Goal: Task Accomplishment & Management: Manage account settings

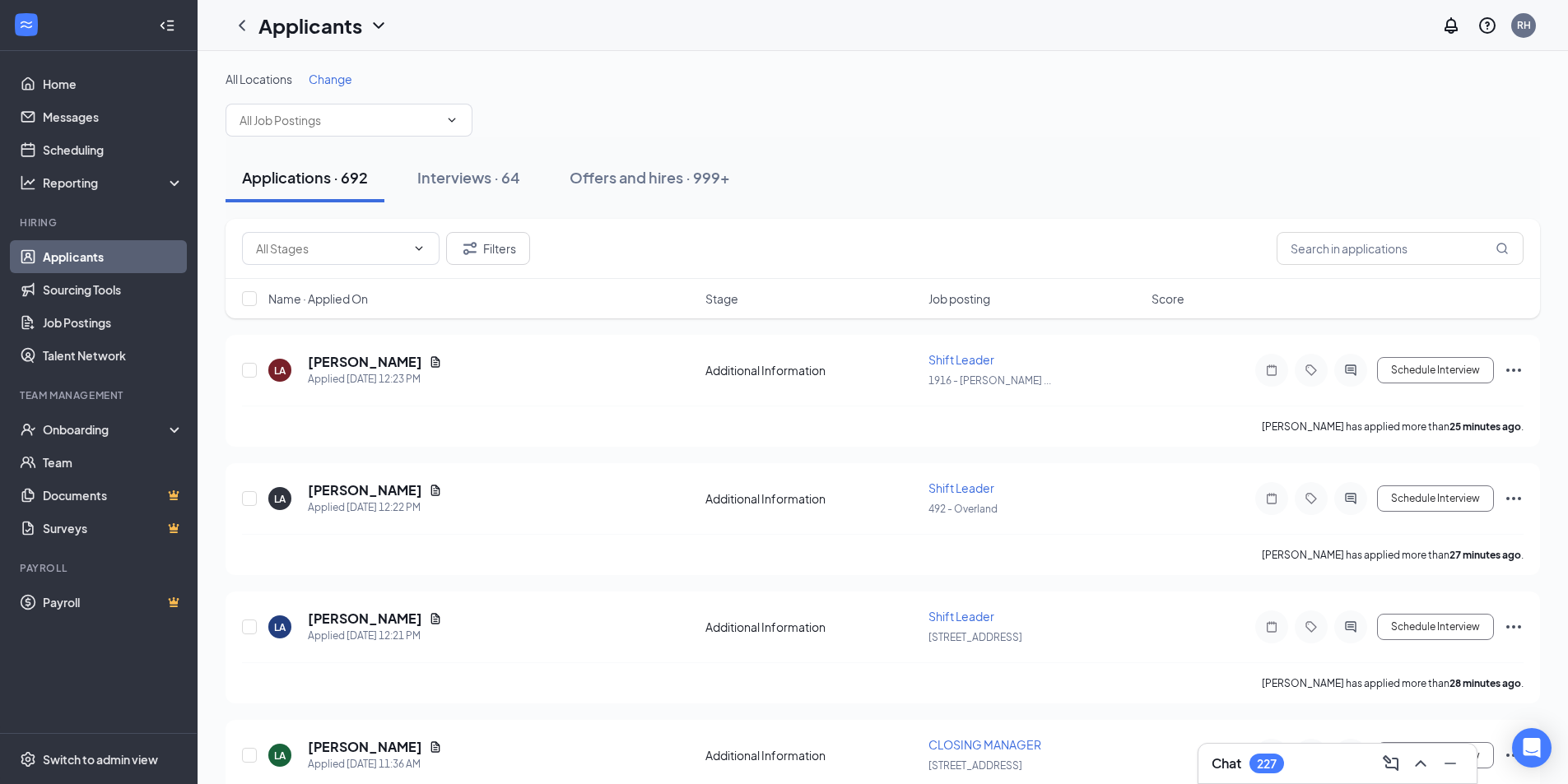
click at [345, 78] on span "Change" at bounding box center [330, 79] width 44 height 15
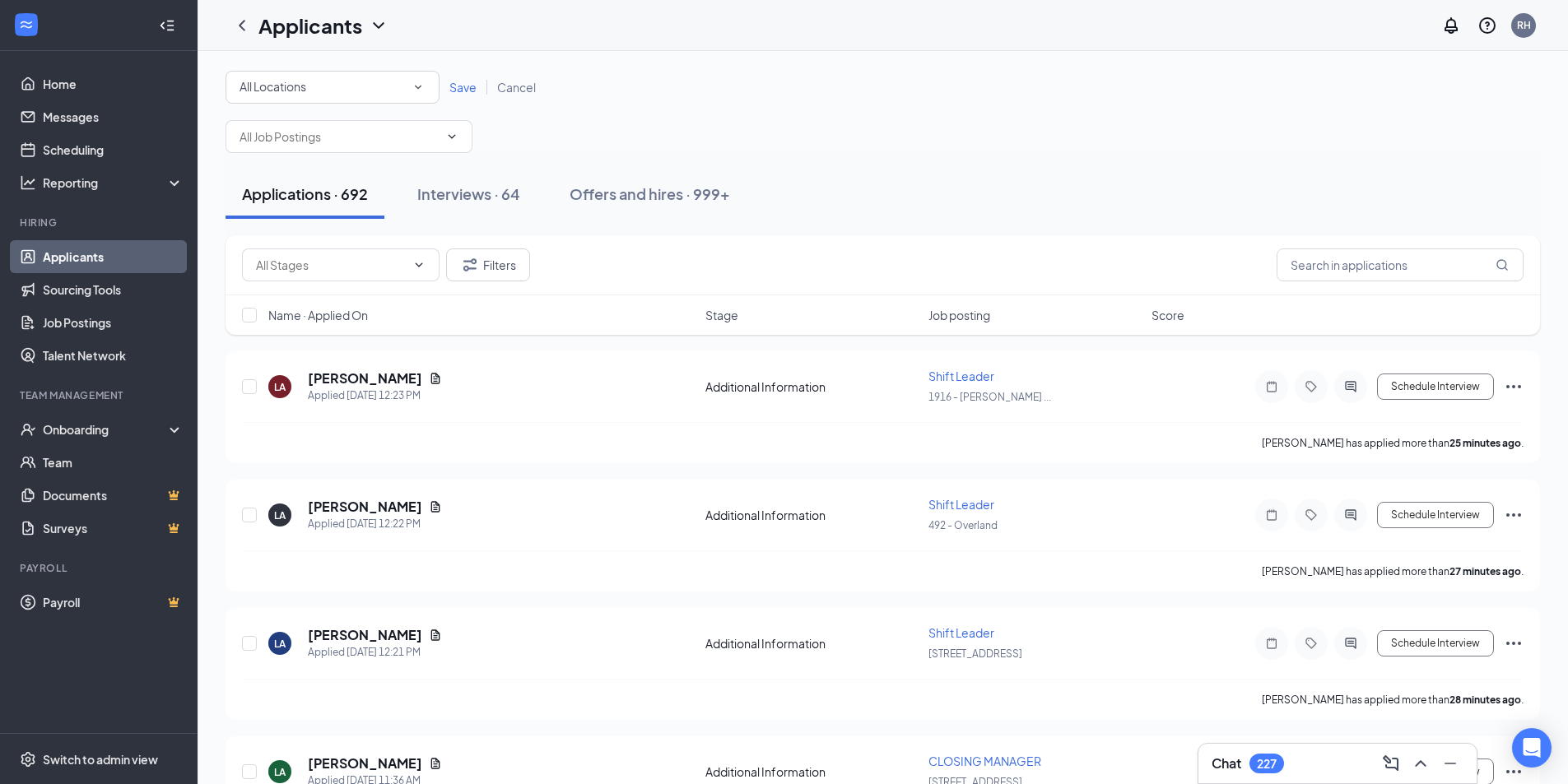
click at [426, 88] on div "All Locations All Locations" at bounding box center [332, 87] width 214 height 33
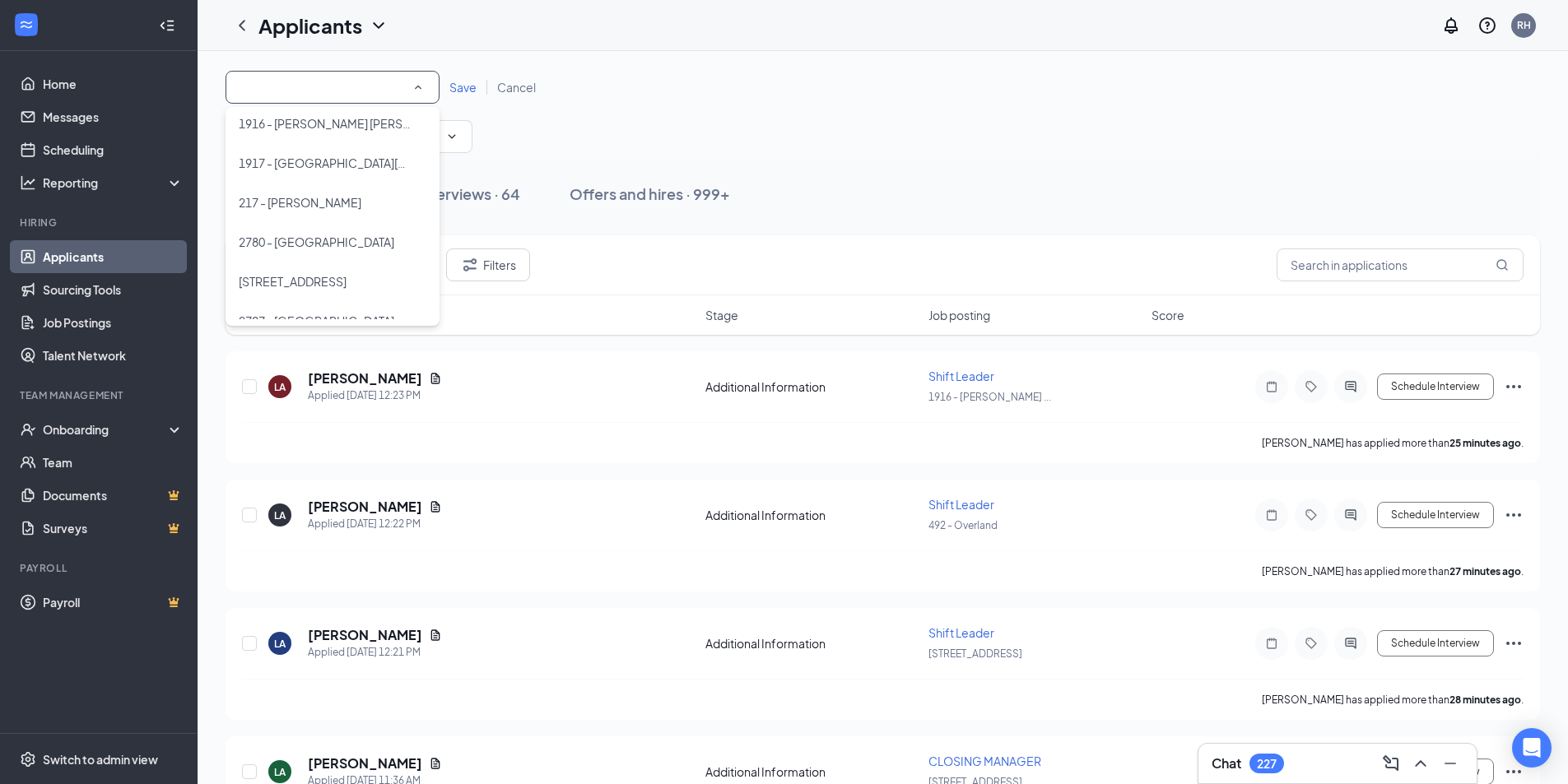
scroll to position [329, 0]
click at [332, 196] on span "[STREET_ADDRESS]" at bounding box center [292, 198] width 108 height 15
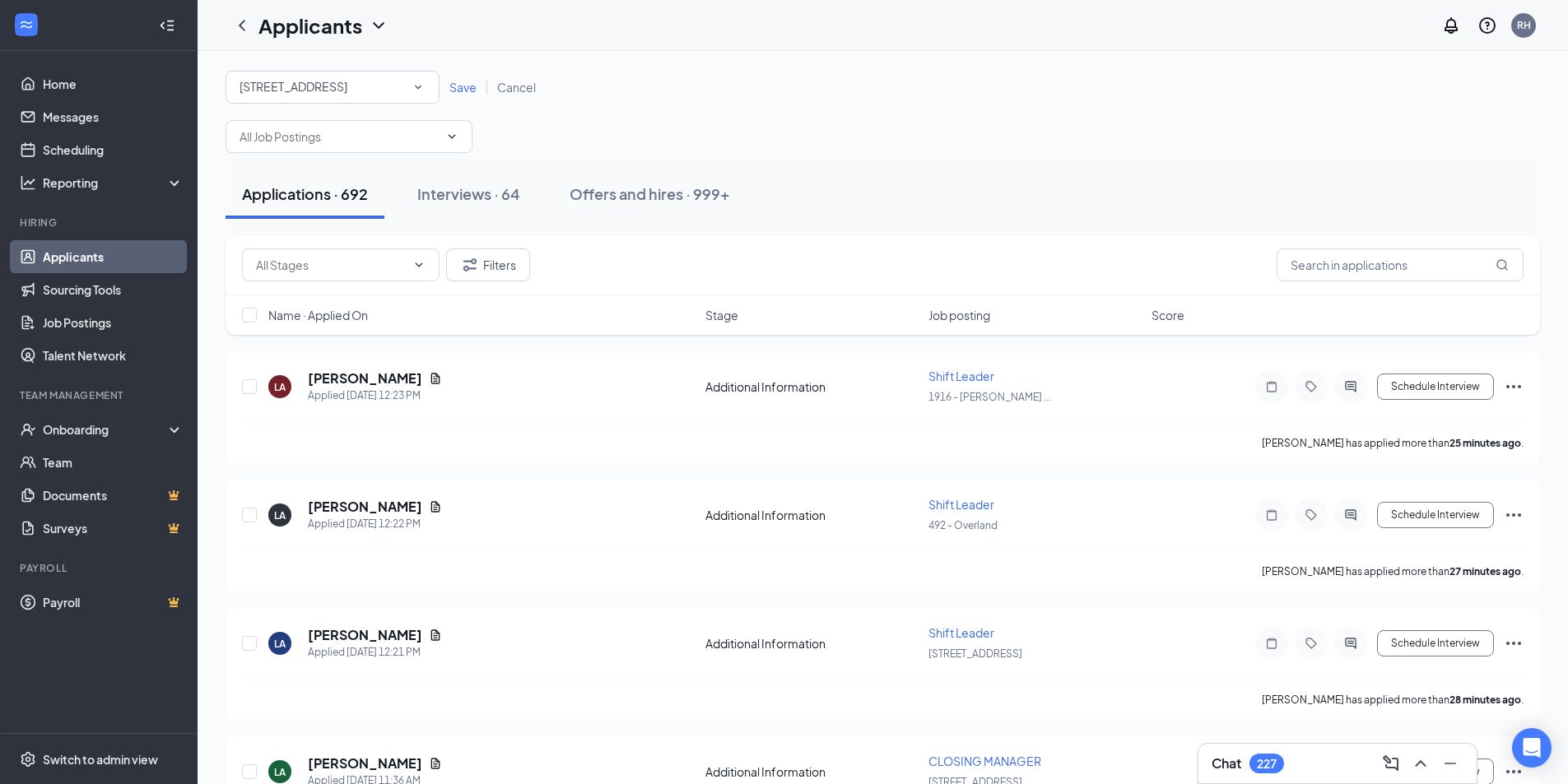
click at [468, 84] on span "Save" at bounding box center [463, 86] width 27 height 15
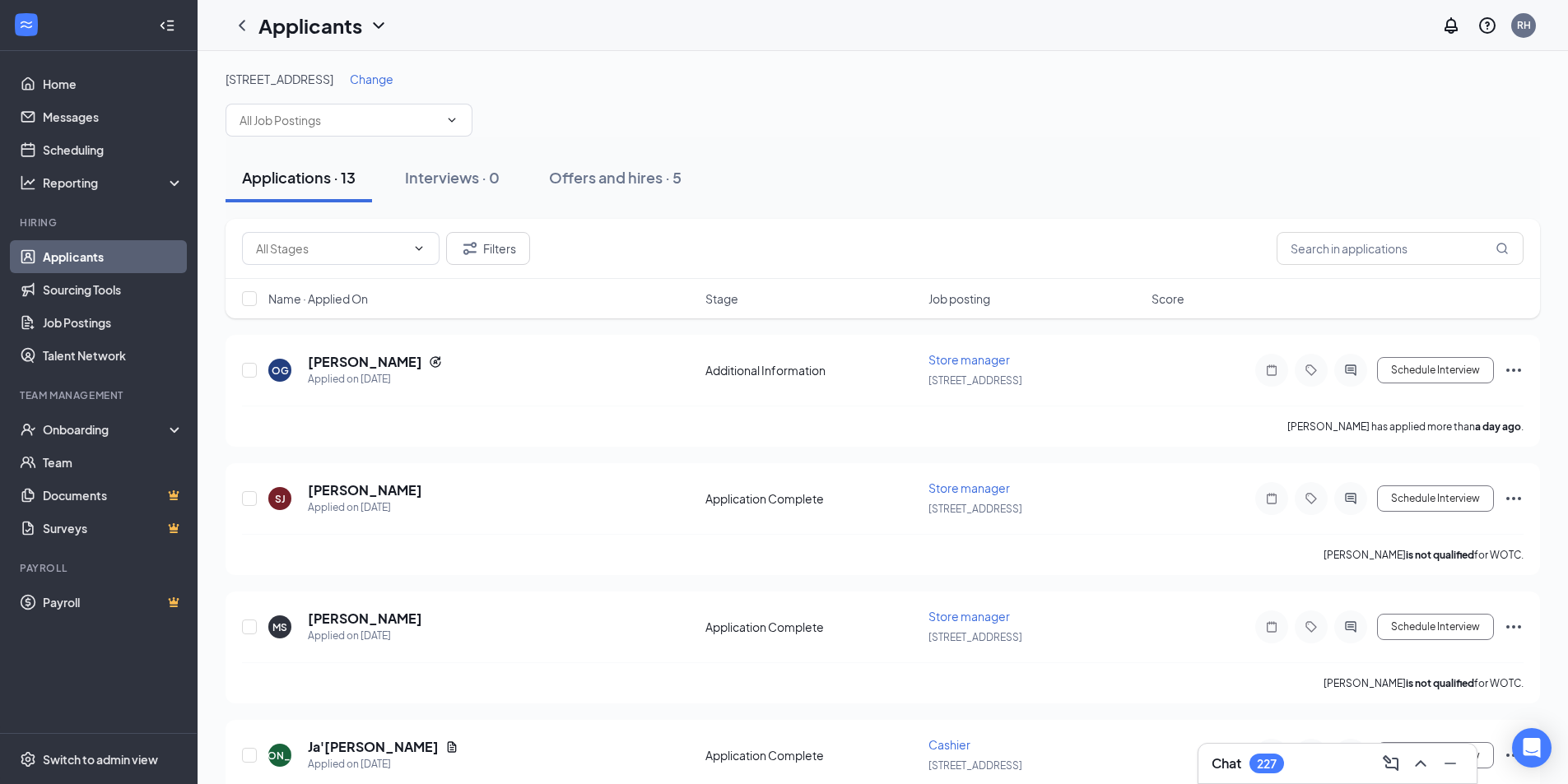
click at [368, 78] on span "Change" at bounding box center [371, 79] width 44 height 15
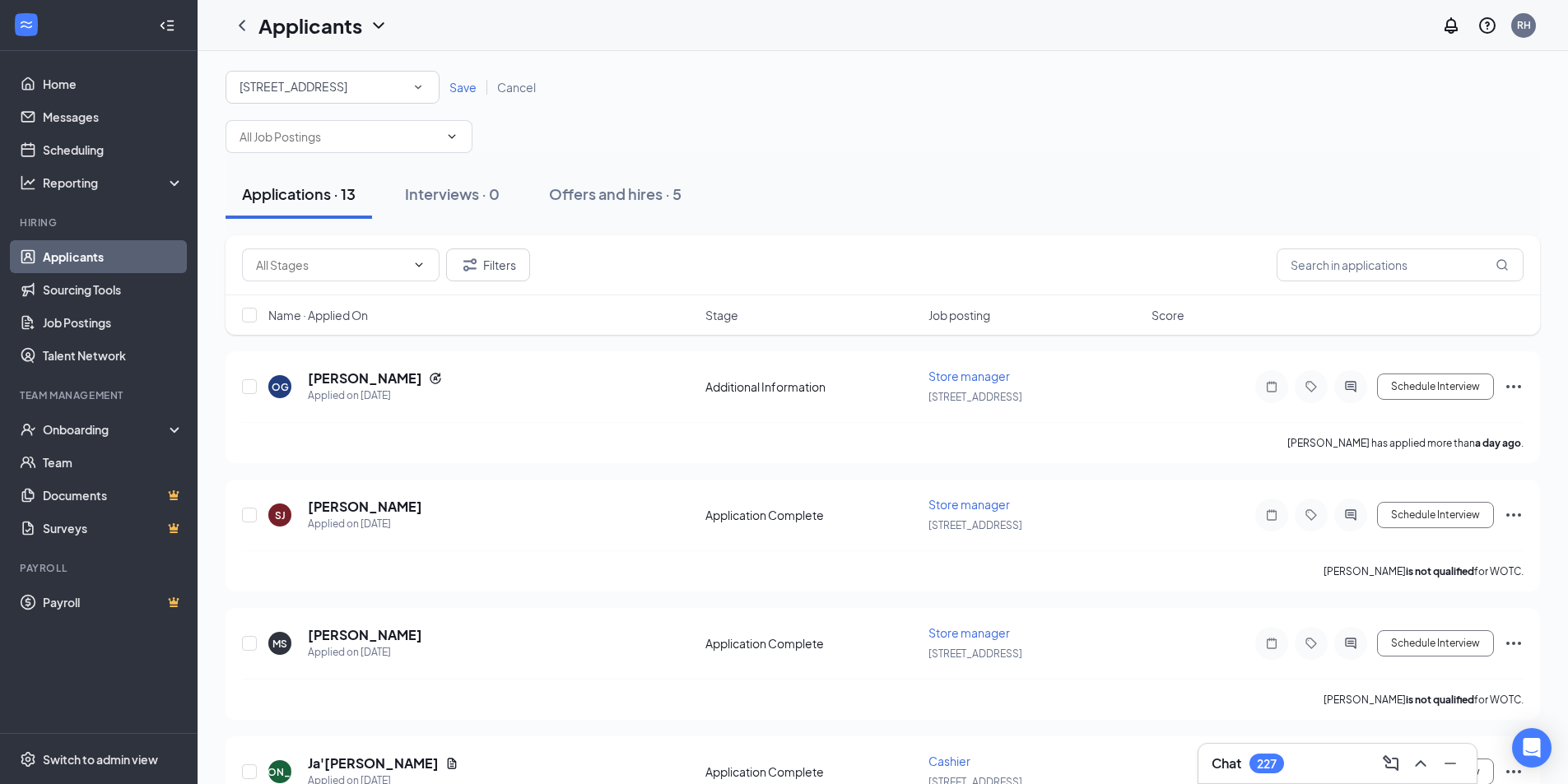
click at [427, 89] on div "All Locations [STREET_ADDRESS]" at bounding box center [332, 87] width 214 height 33
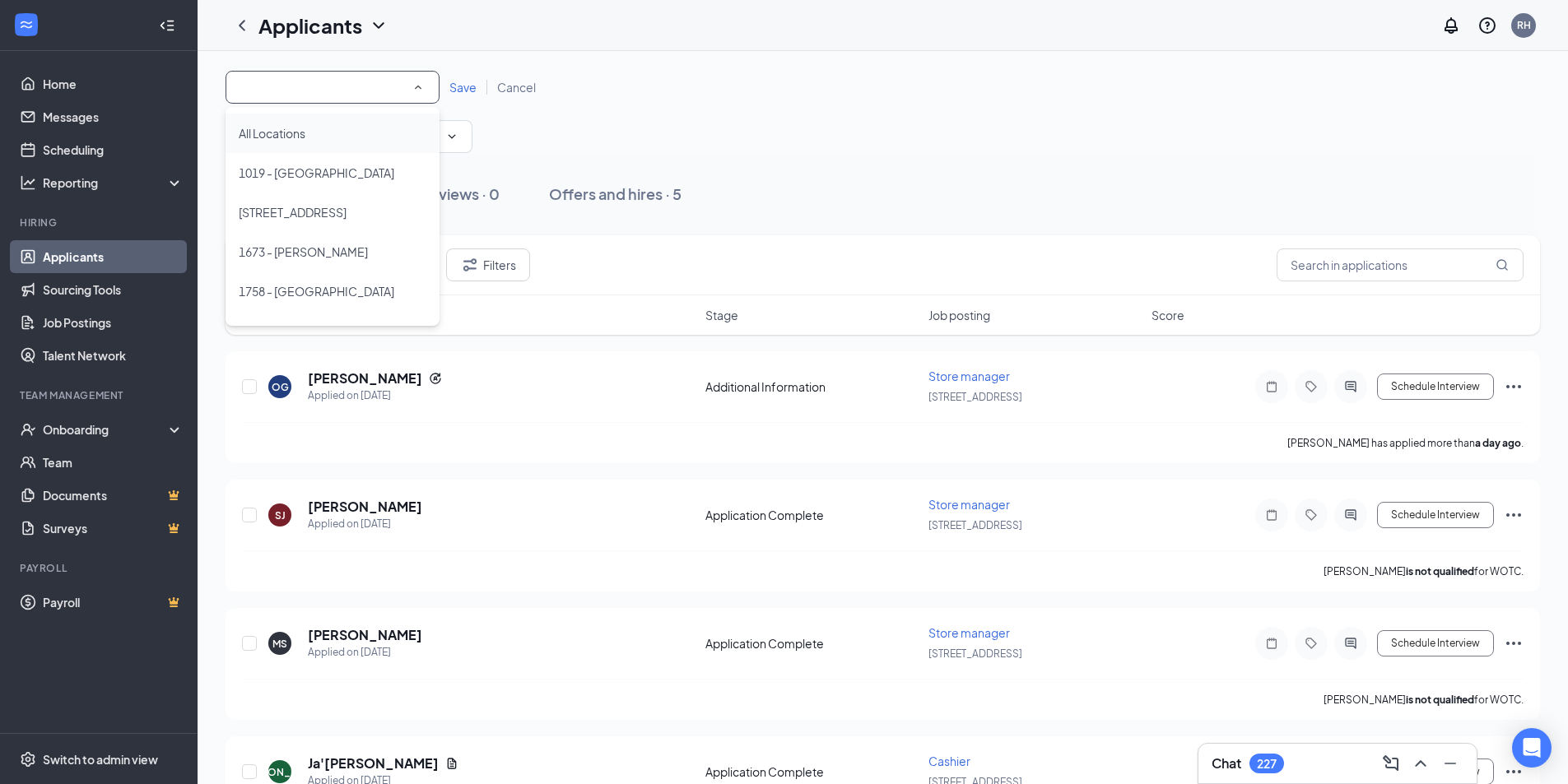
click at [311, 143] on li "All Locations" at bounding box center [332, 133] width 214 height 39
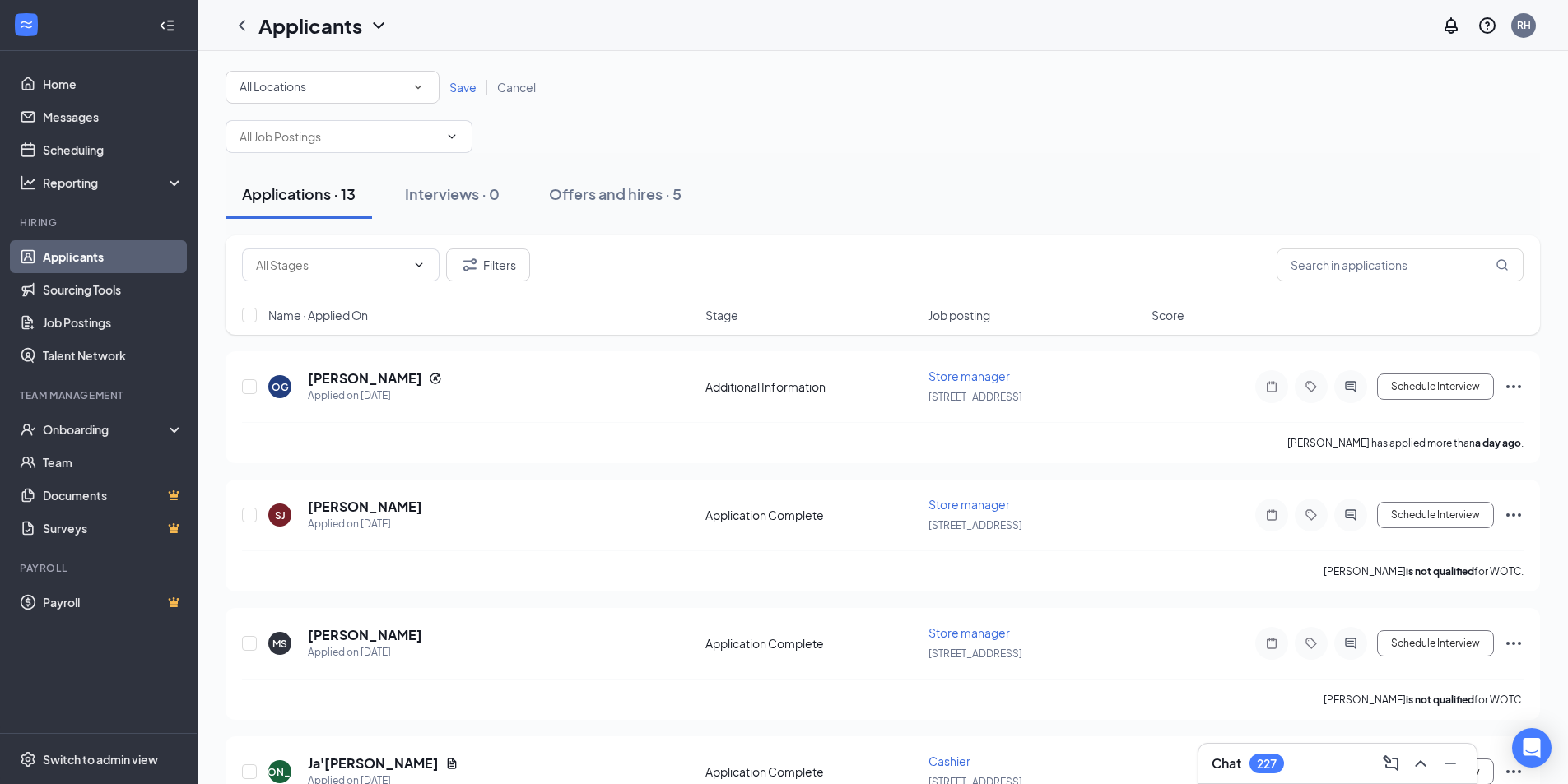
click at [461, 85] on span "Save" at bounding box center [463, 86] width 27 height 15
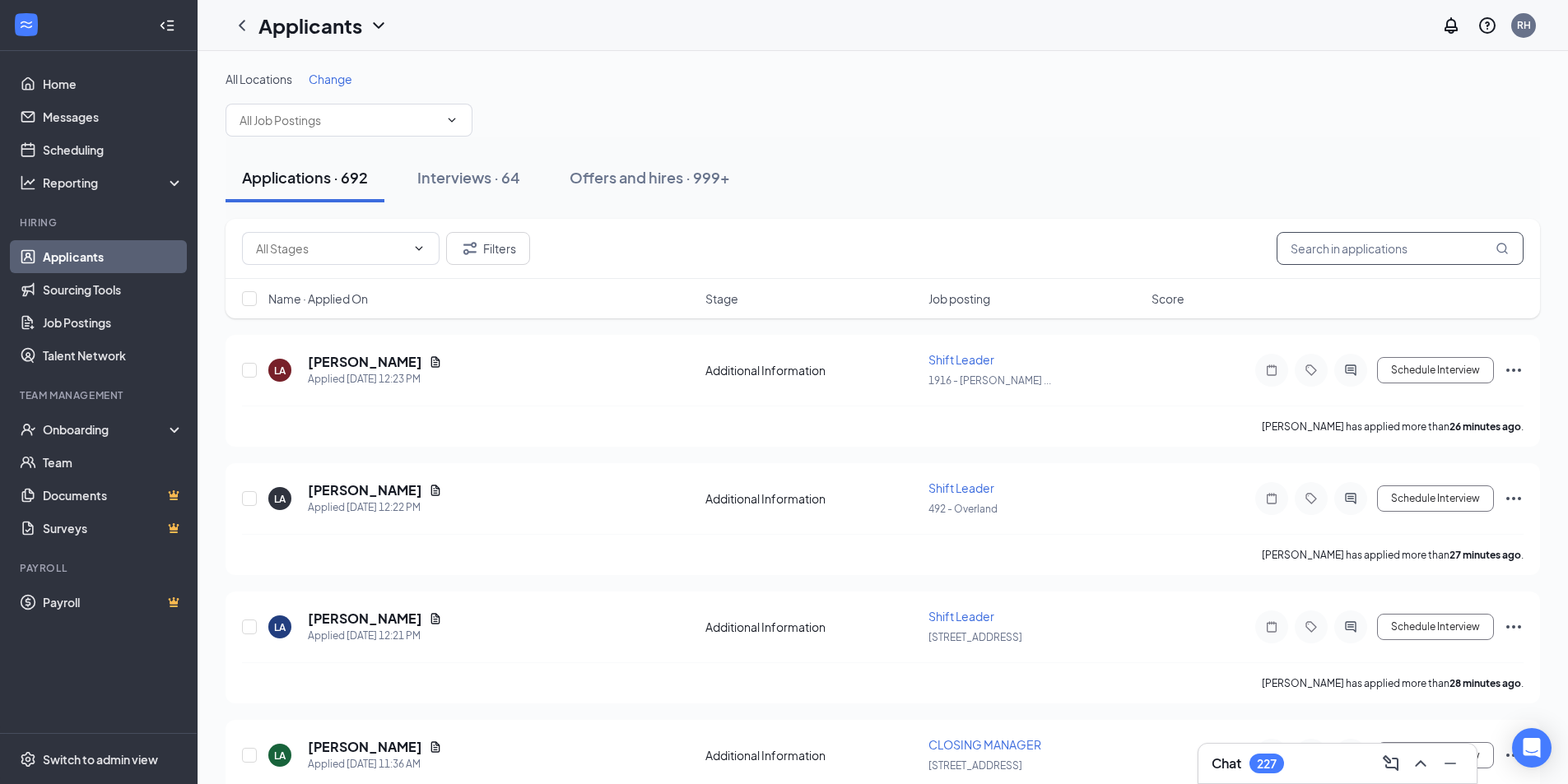
click at [1328, 253] on input "text" at bounding box center [1400, 249] width 247 height 33
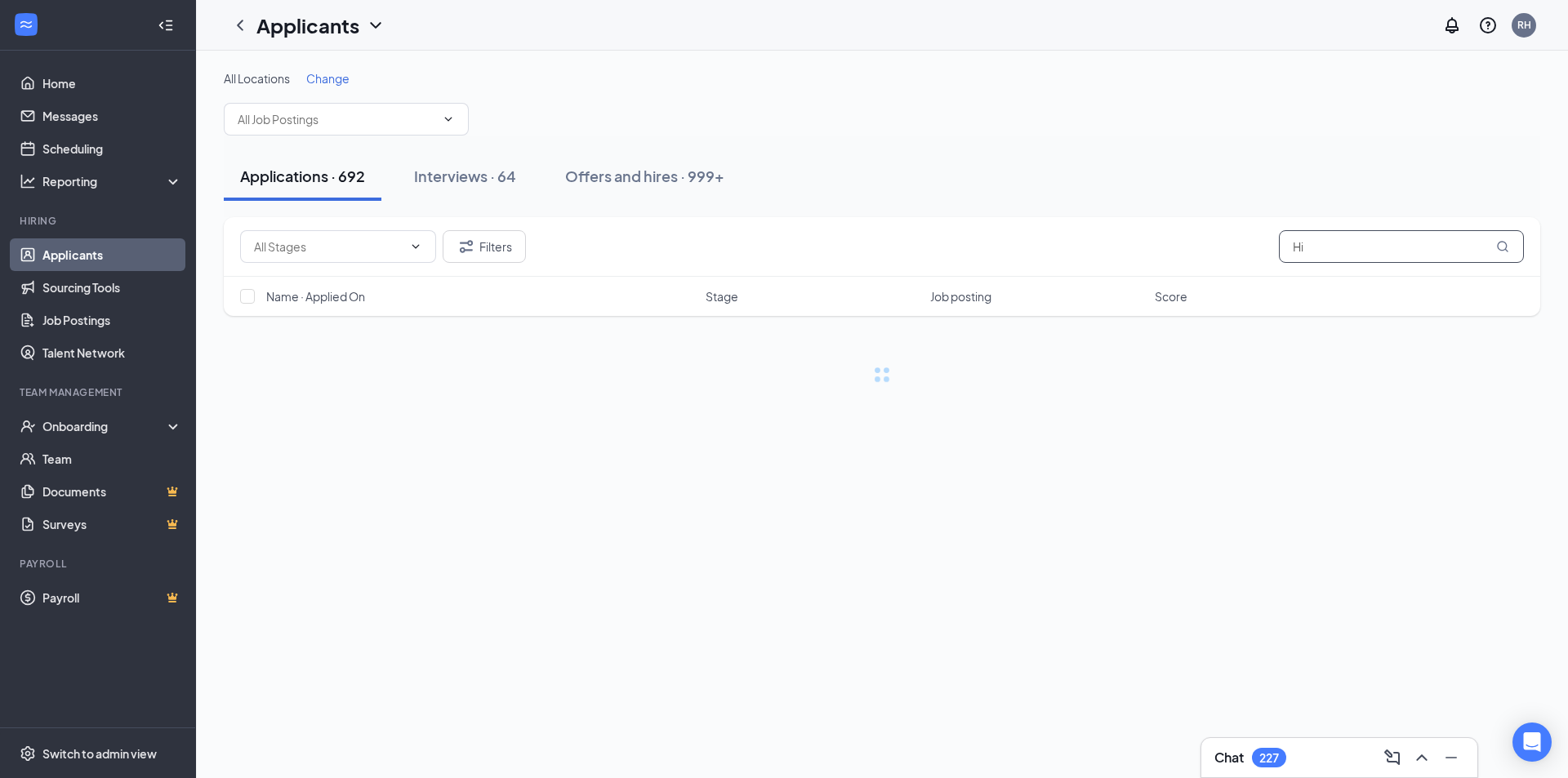
type input "H"
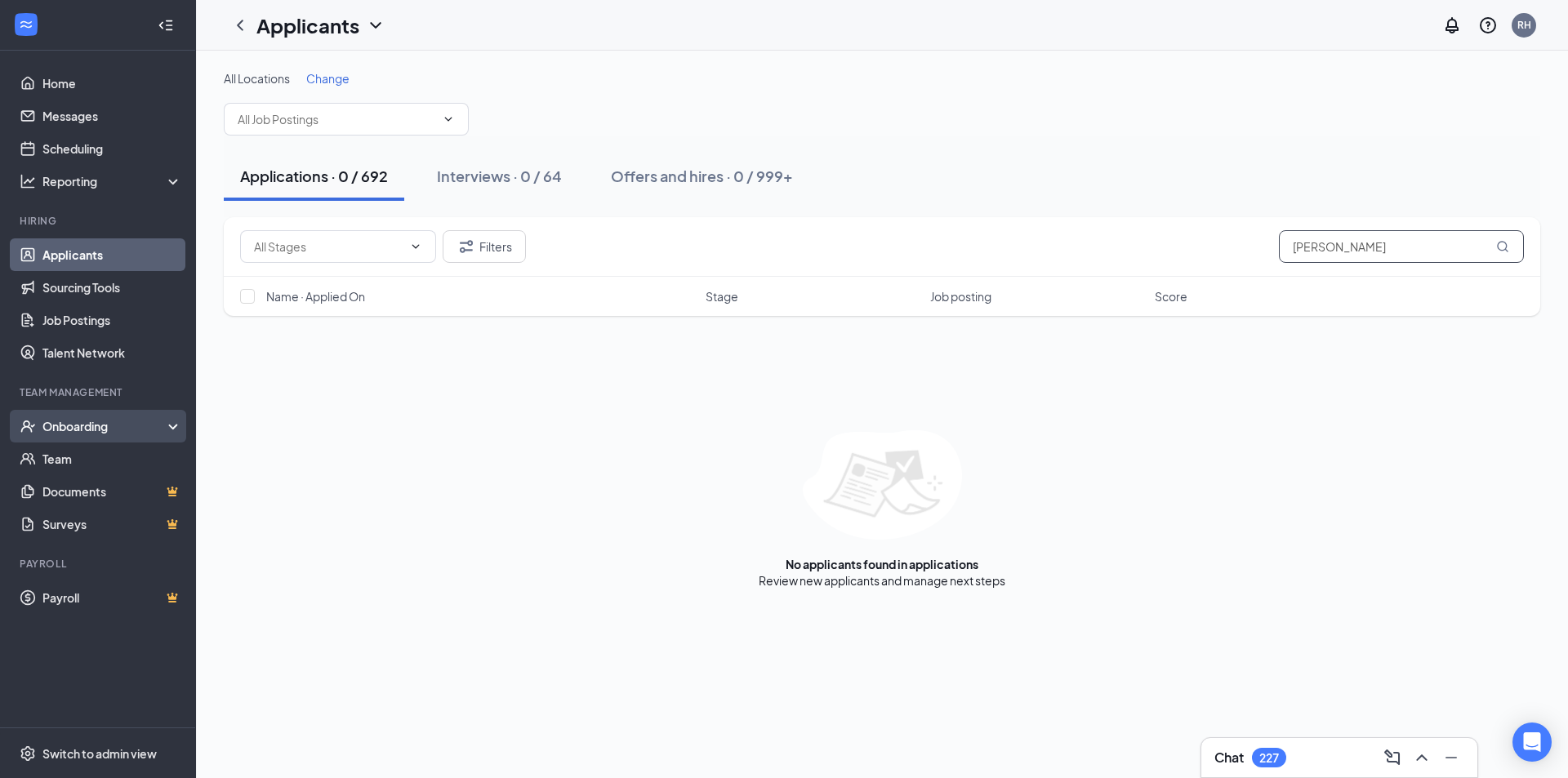
type input "[PERSON_NAME]"
click at [176, 428] on div "Onboarding" at bounding box center [98, 425] width 196 height 33
click at [172, 429] on div "Onboarding" at bounding box center [98, 425] width 196 height 33
click at [134, 361] on link "Talent Network" at bounding box center [112, 353] width 140 height 33
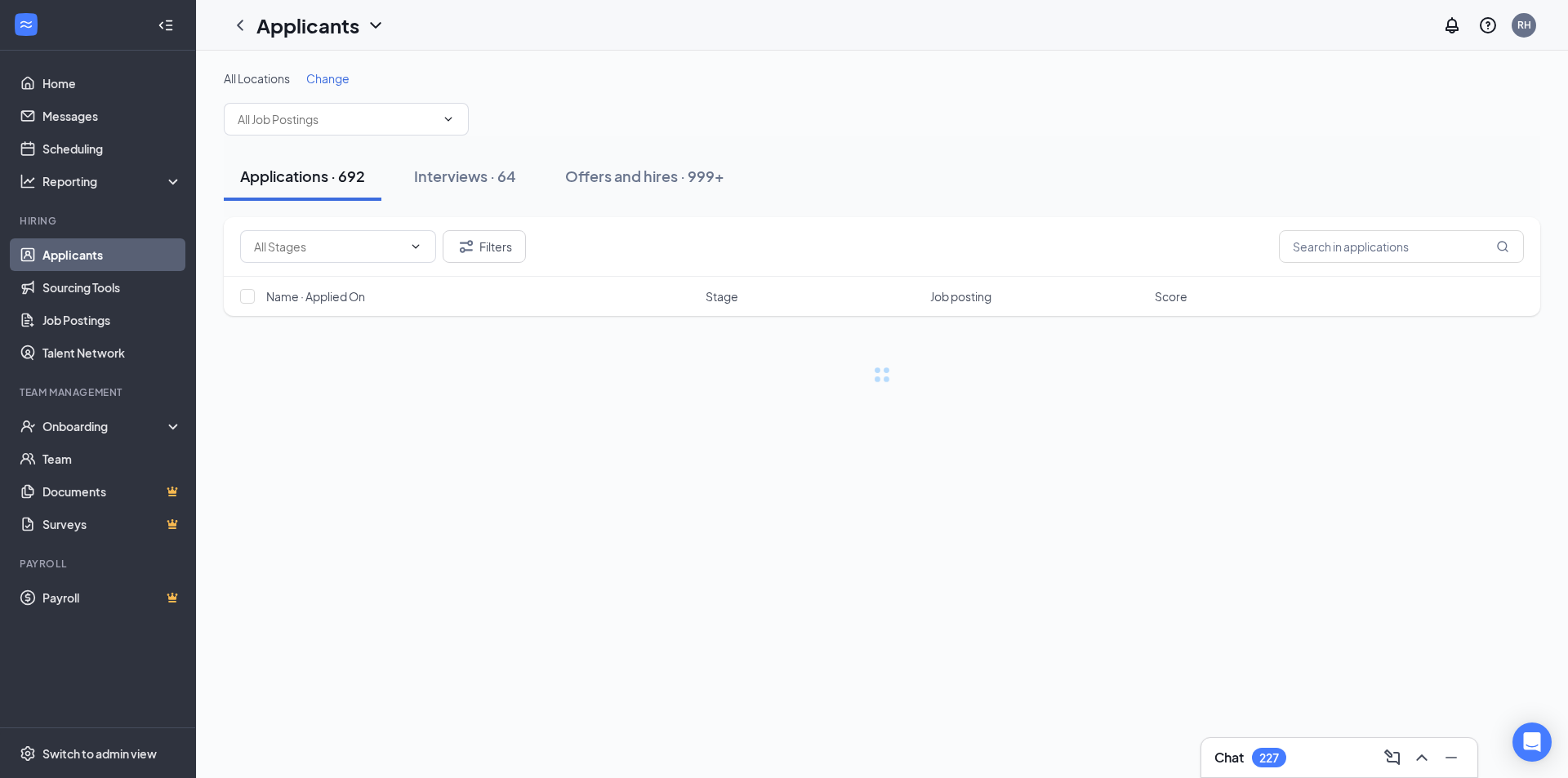
click at [380, 29] on icon "ChevronDown" at bounding box center [375, 25] width 20 height 19
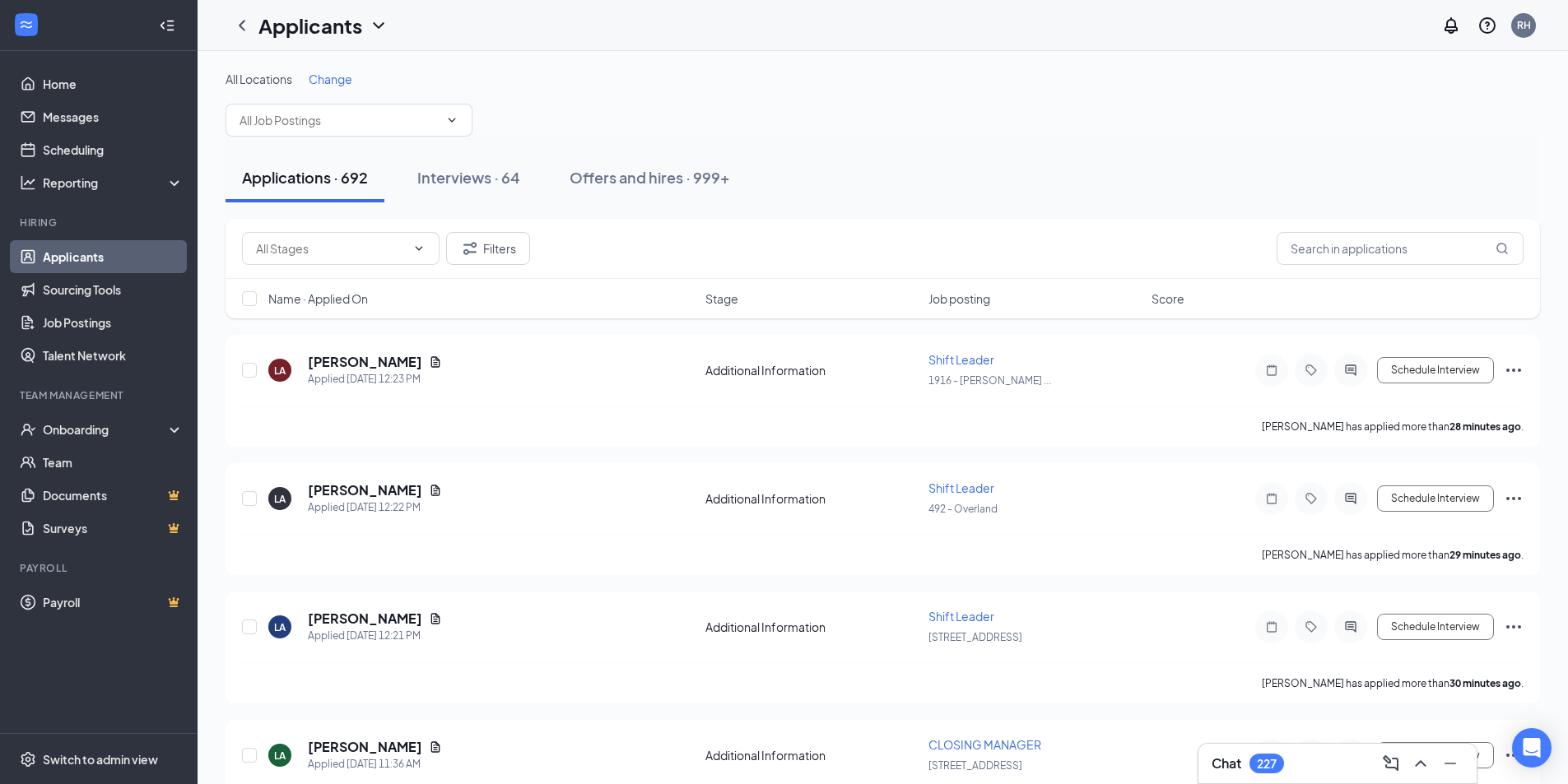
click at [916, 175] on div "Applications · 692 Interviews · 64 Offers and hires · 999+" at bounding box center [883, 178] width 1314 height 50
click at [1422, 766] on icon "ChevronUp" at bounding box center [1420, 763] width 20 height 20
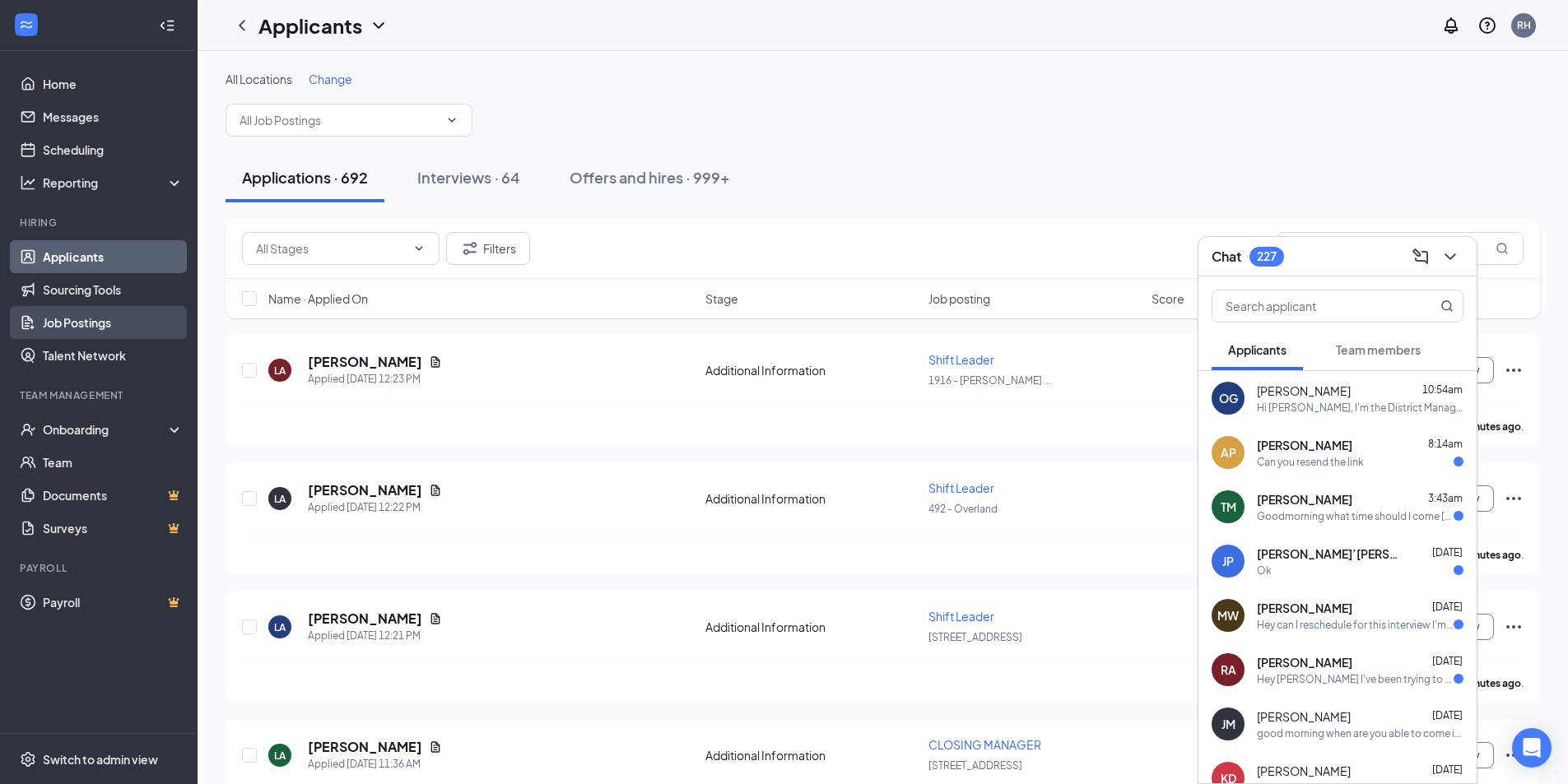
click at [100, 316] on link "Job Postings" at bounding box center [113, 322] width 141 height 33
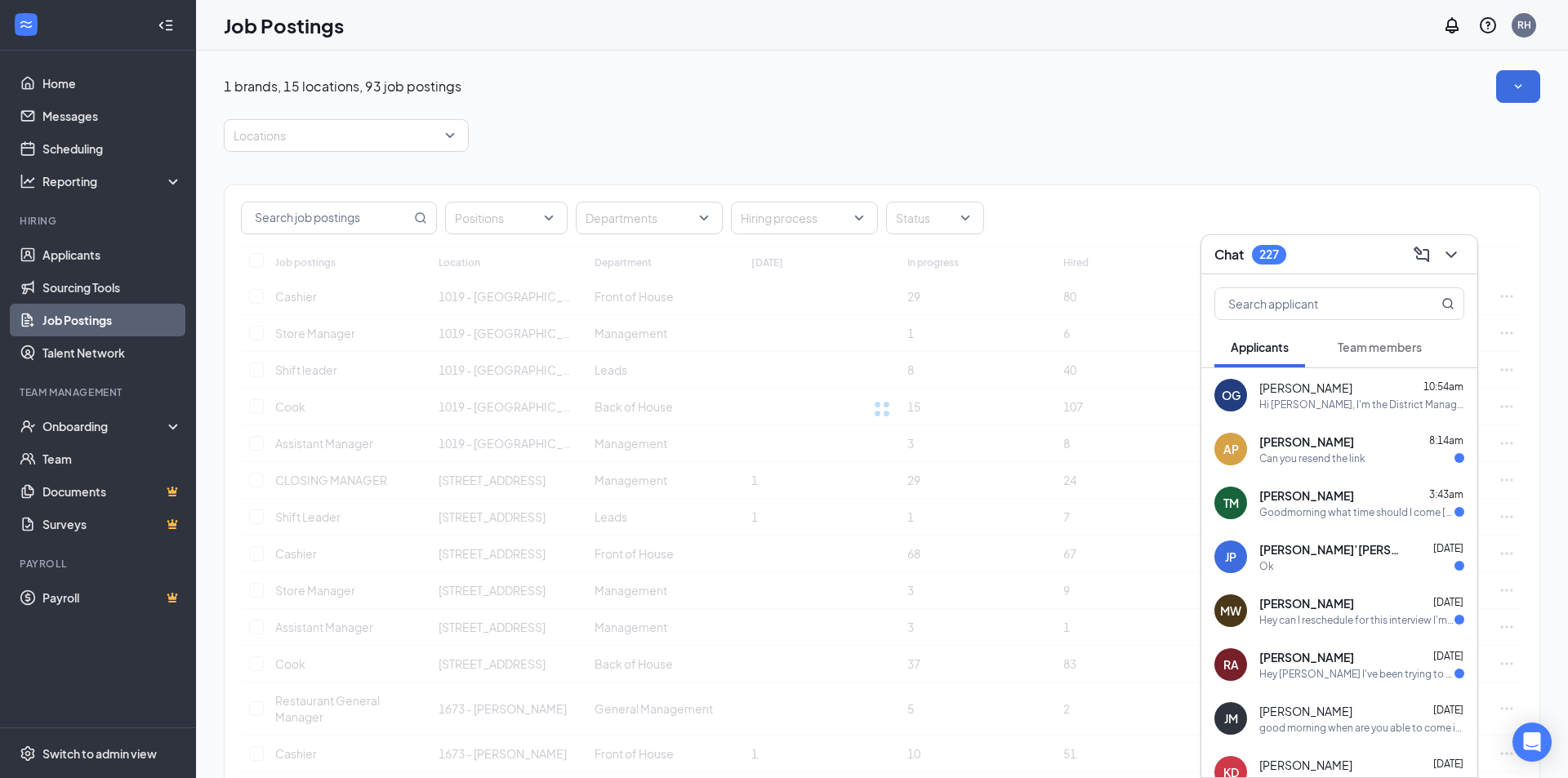
click at [1447, 256] on icon "ChevronDown" at bounding box center [1451, 254] width 20 height 19
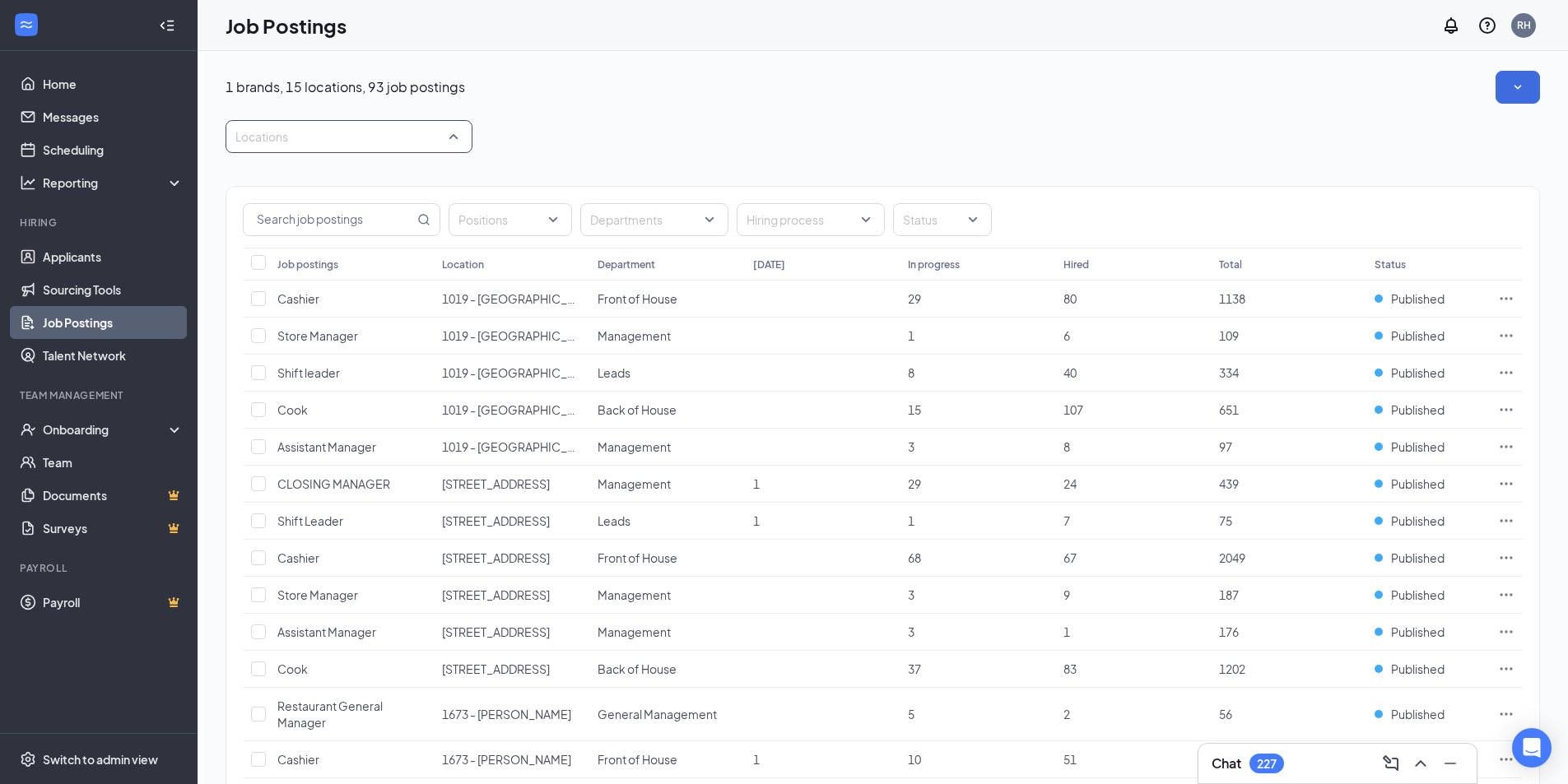
click at [452, 136] on div "Locations" at bounding box center [349, 137] width 247 height 33
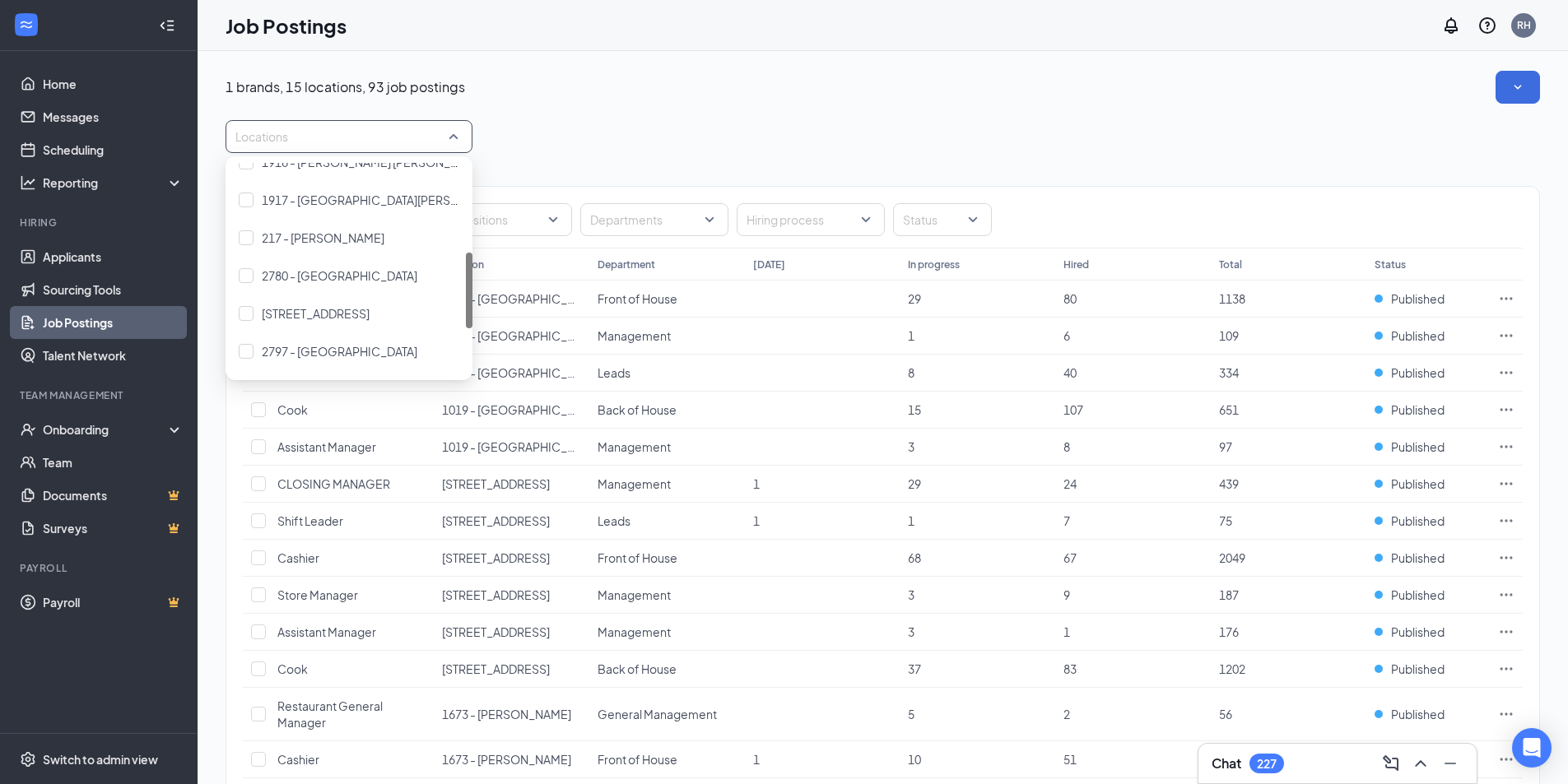
scroll to position [329, 0]
click at [424, 243] on div "[STREET_ADDRESS]" at bounding box center [349, 231] width 247 height 38
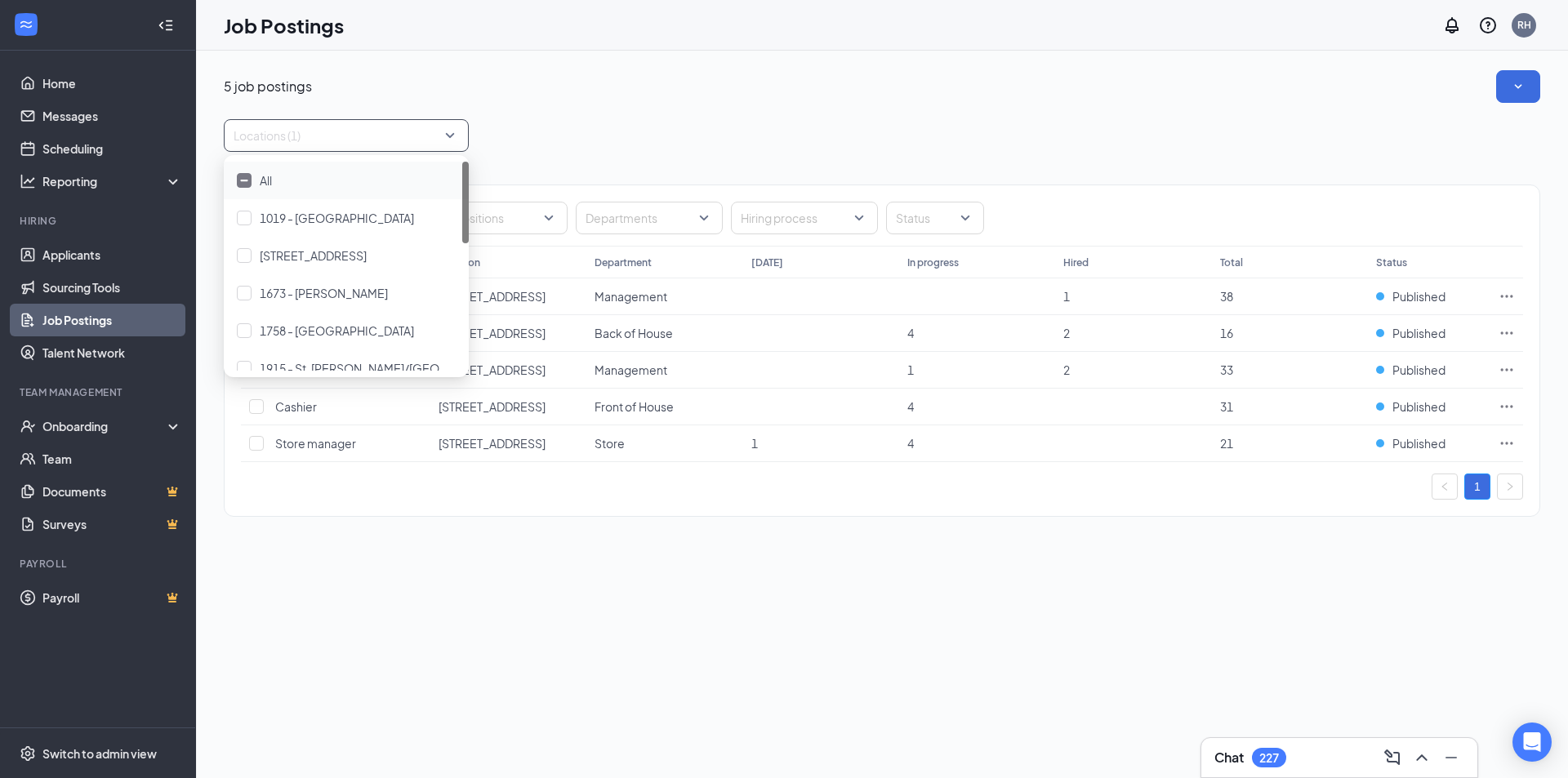
click at [882, 93] on div "5 job postings" at bounding box center [882, 86] width 1316 height 33
click at [606, 331] on span "Back of House" at bounding box center [633, 332] width 78 height 14
click at [1510, 335] on icon "Ellipses" at bounding box center [1506, 332] width 16 height 16
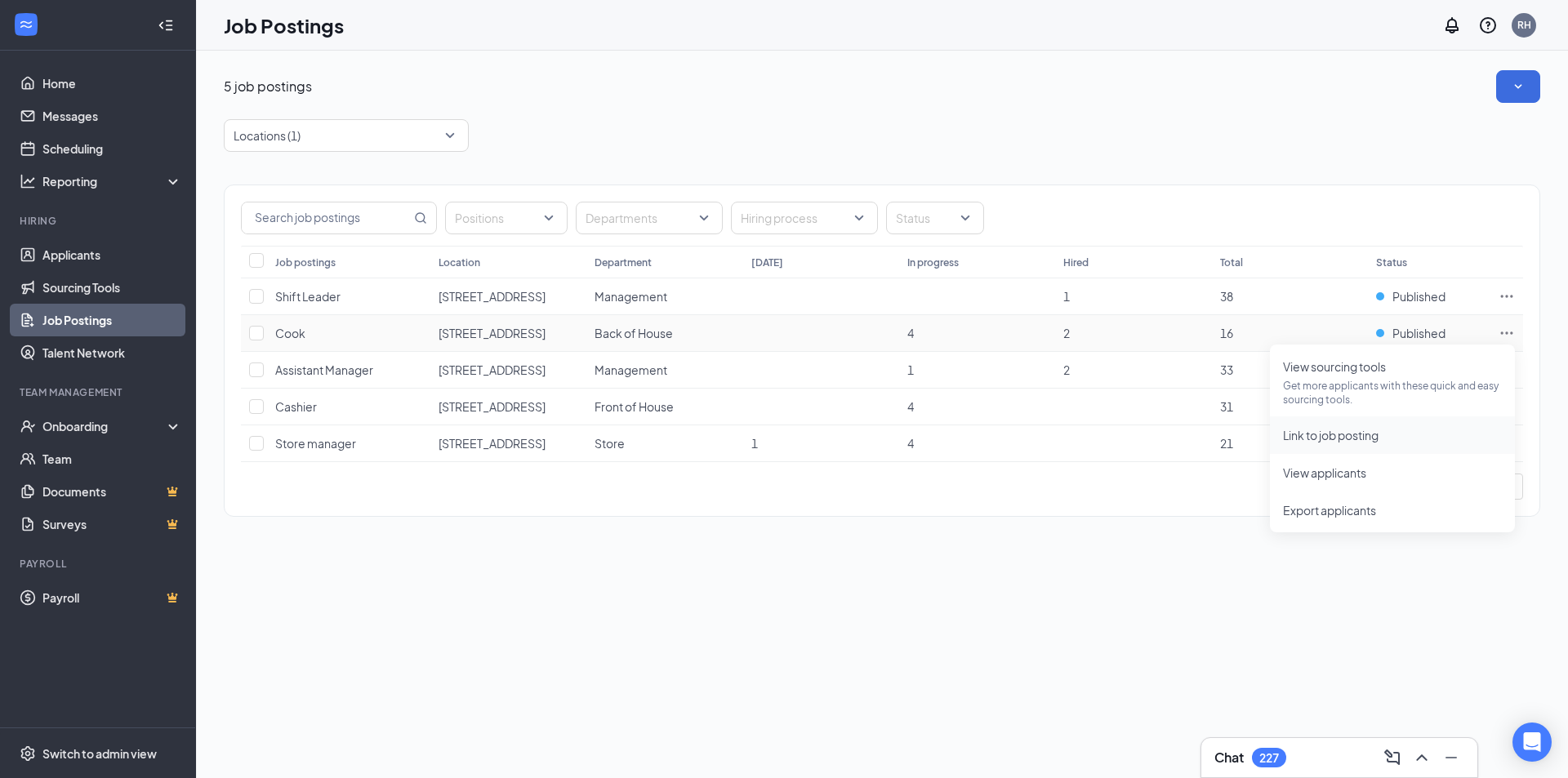
click at [1339, 444] on li "Link to job posting" at bounding box center [1392, 435] width 245 height 37
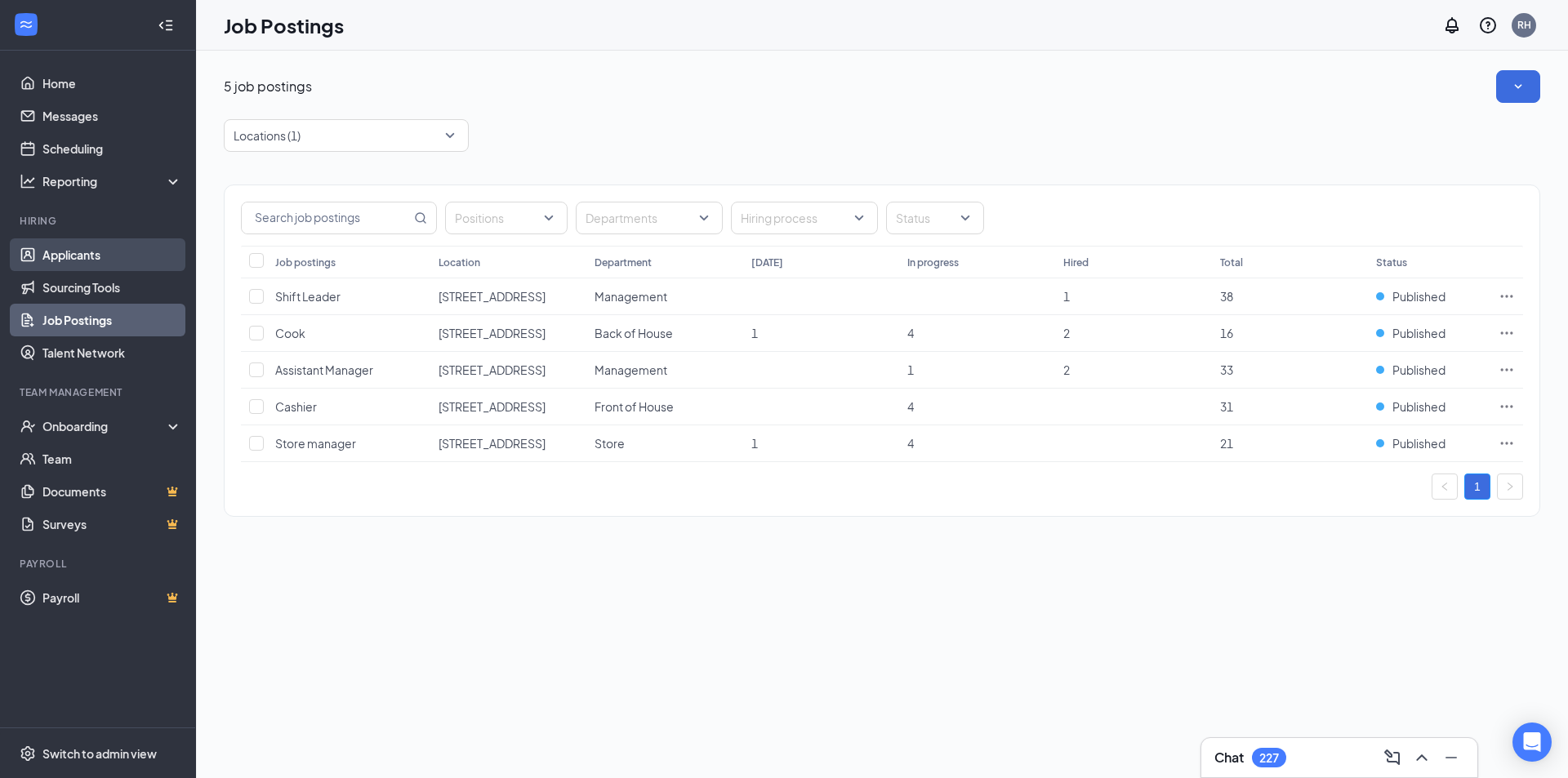
click at [99, 271] on link "Applicants" at bounding box center [112, 254] width 140 height 33
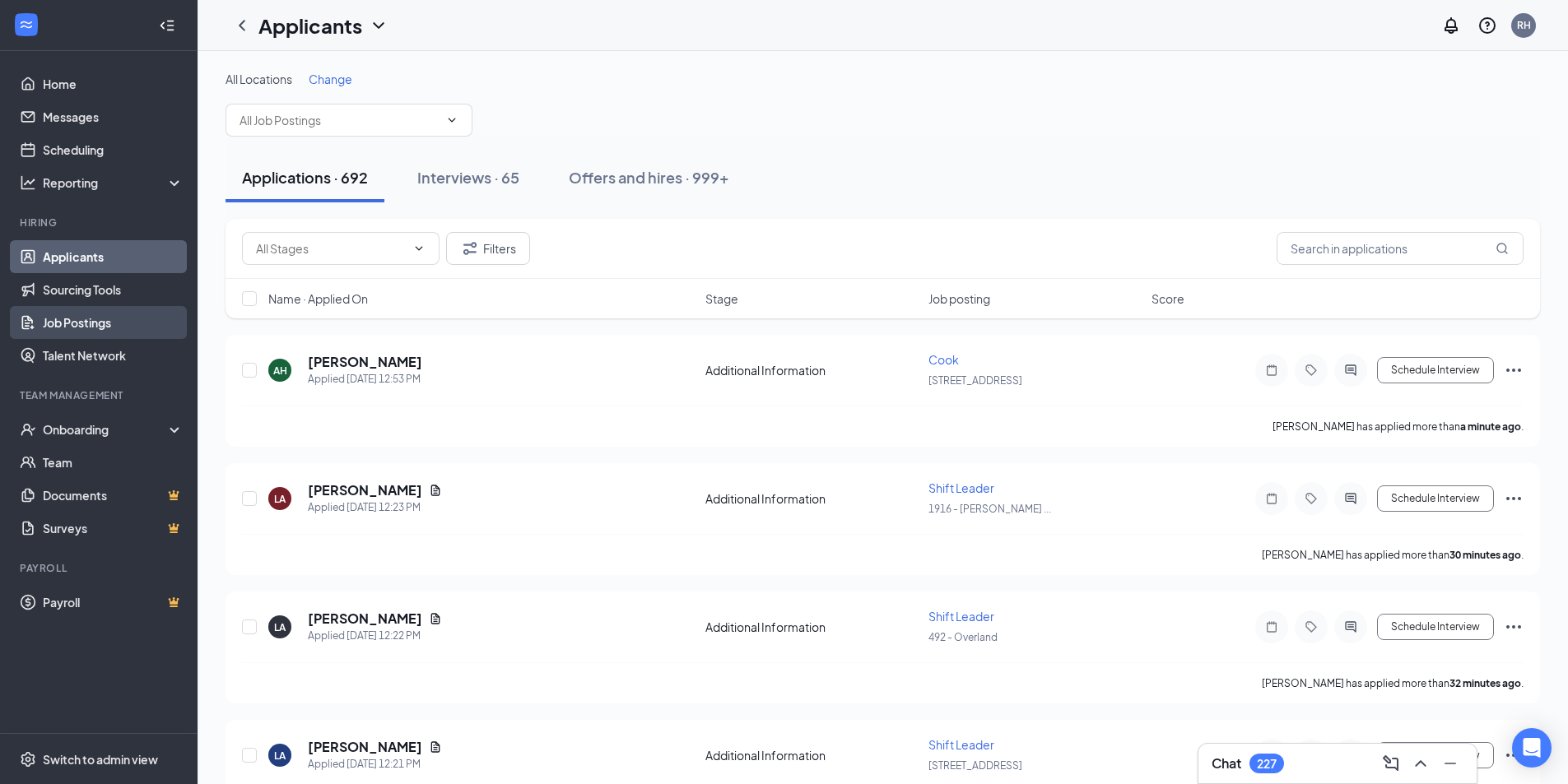
click at [95, 320] on link "Job Postings" at bounding box center [113, 322] width 141 height 33
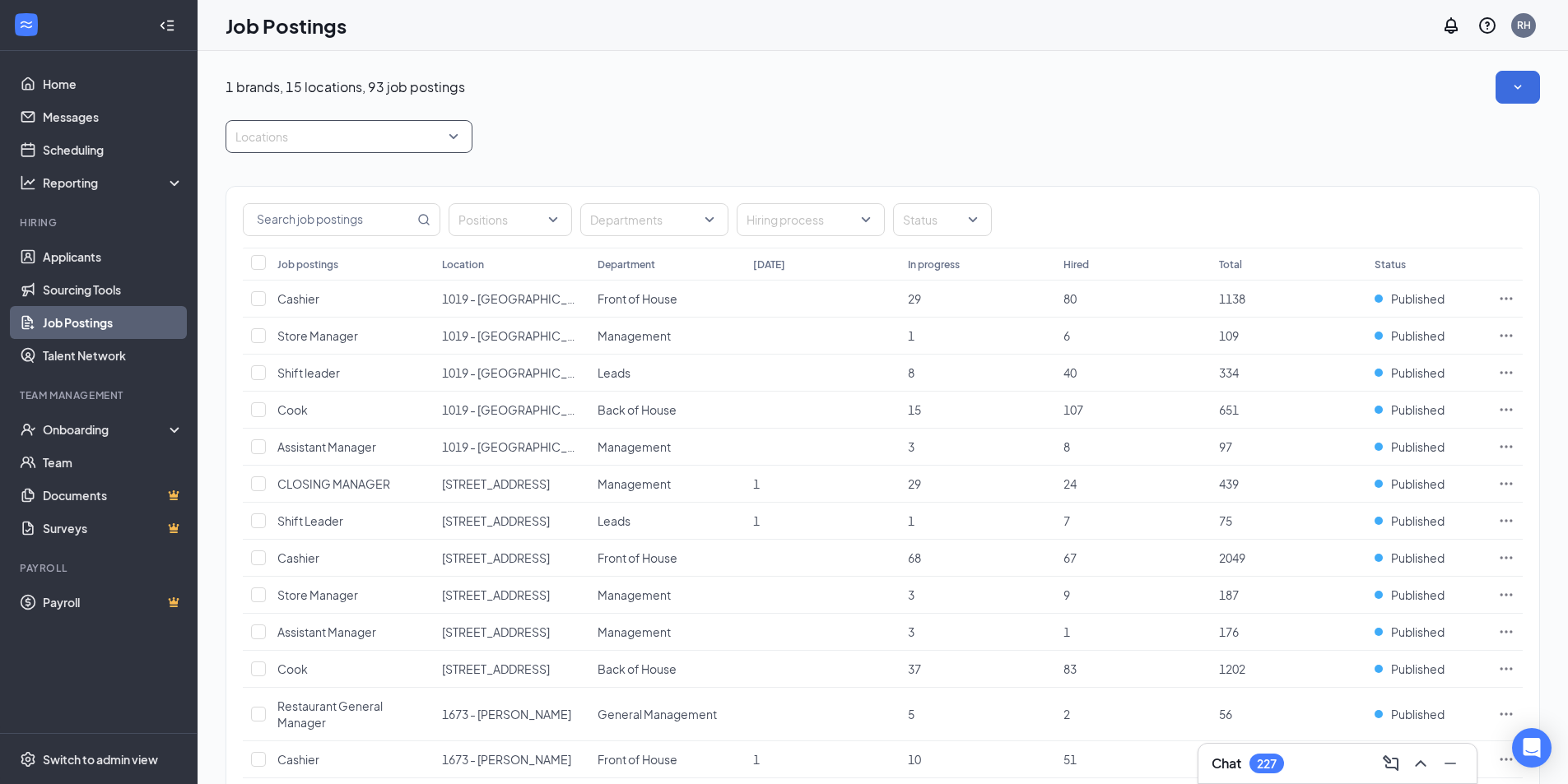
click at [459, 143] on div "Locations" at bounding box center [349, 137] width 247 height 33
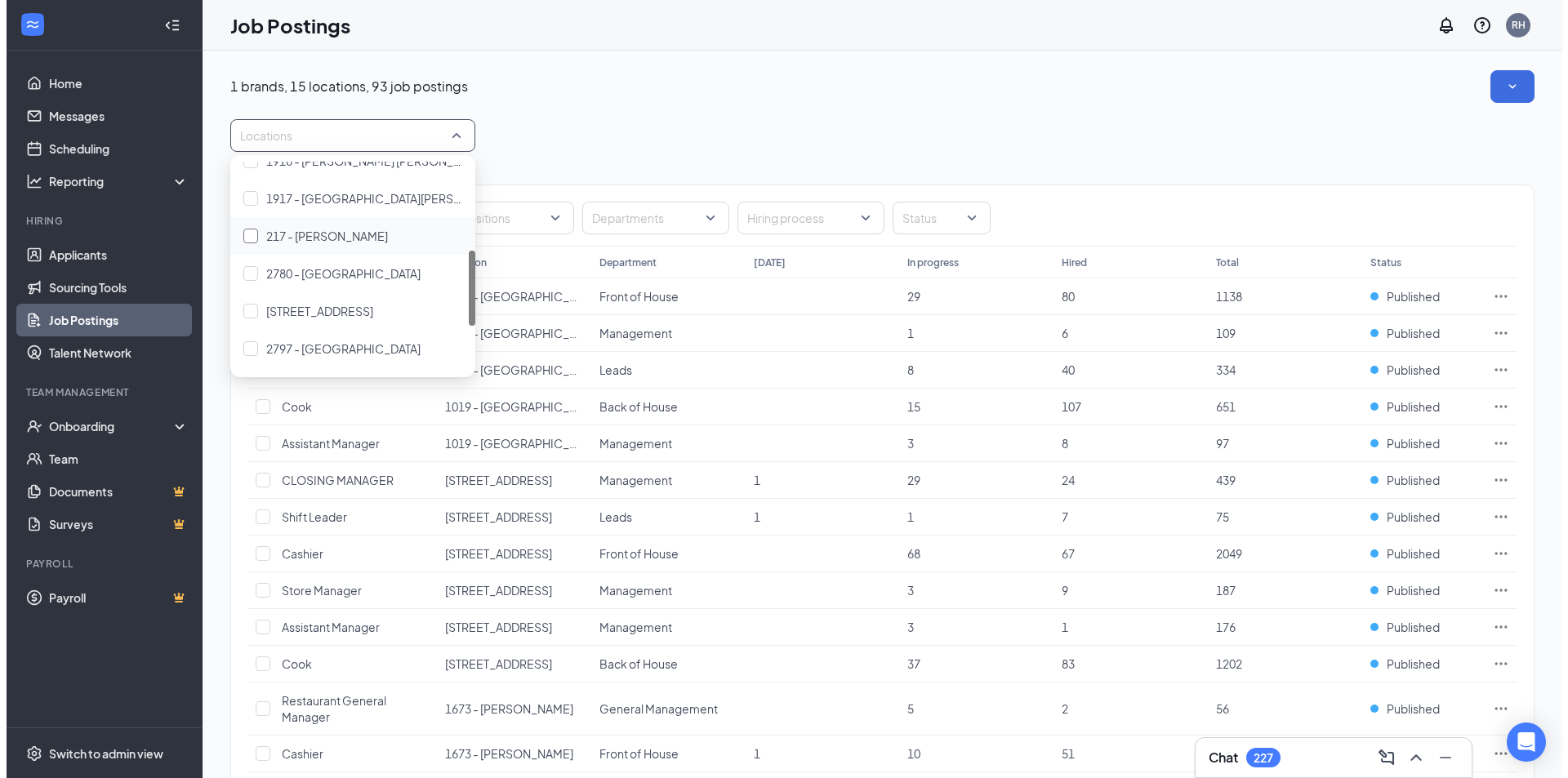
scroll to position [326, 0]
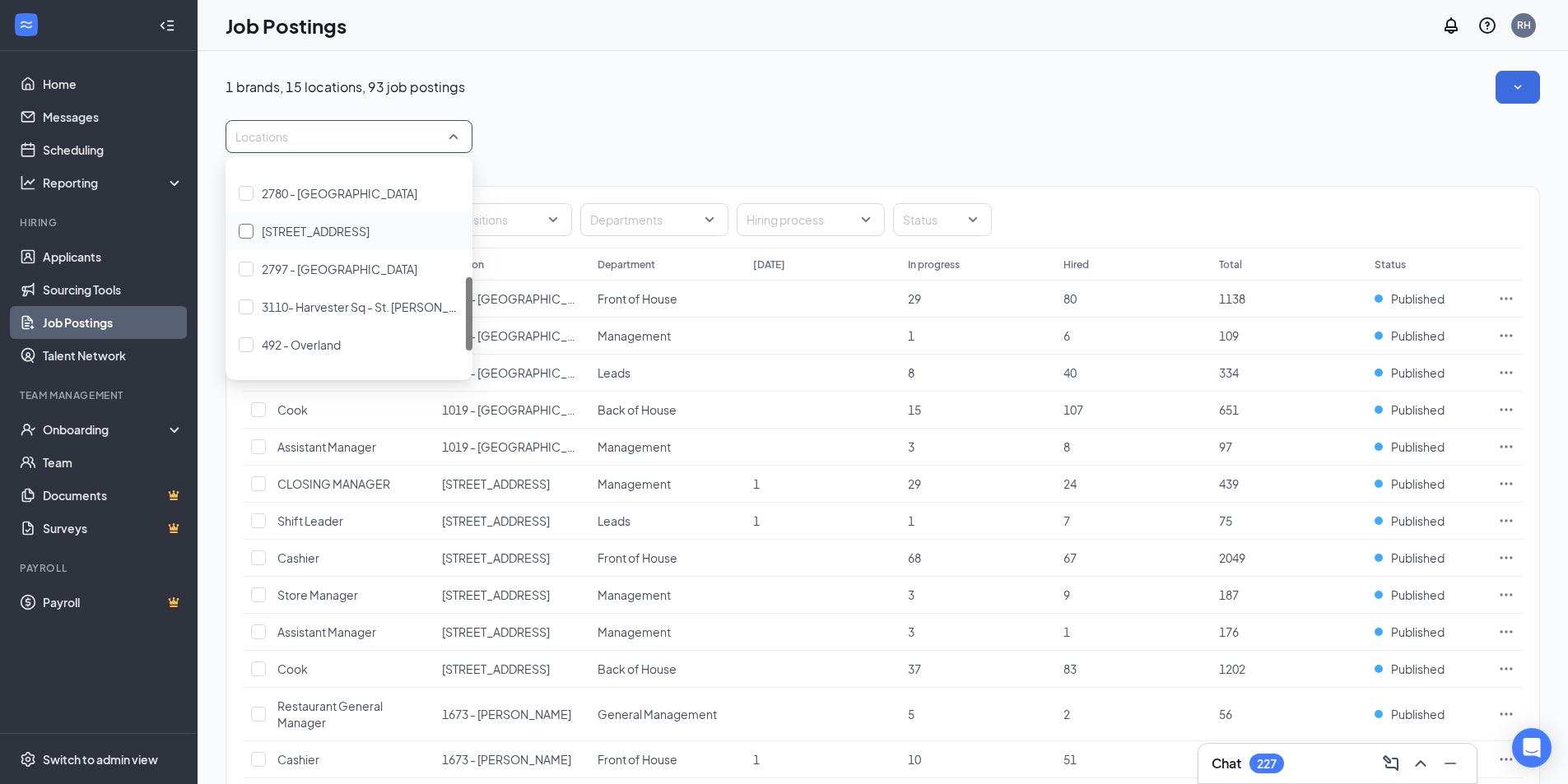
click at [371, 234] on div "[STREET_ADDRESS]" at bounding box center [349, 231] width 220 height 18
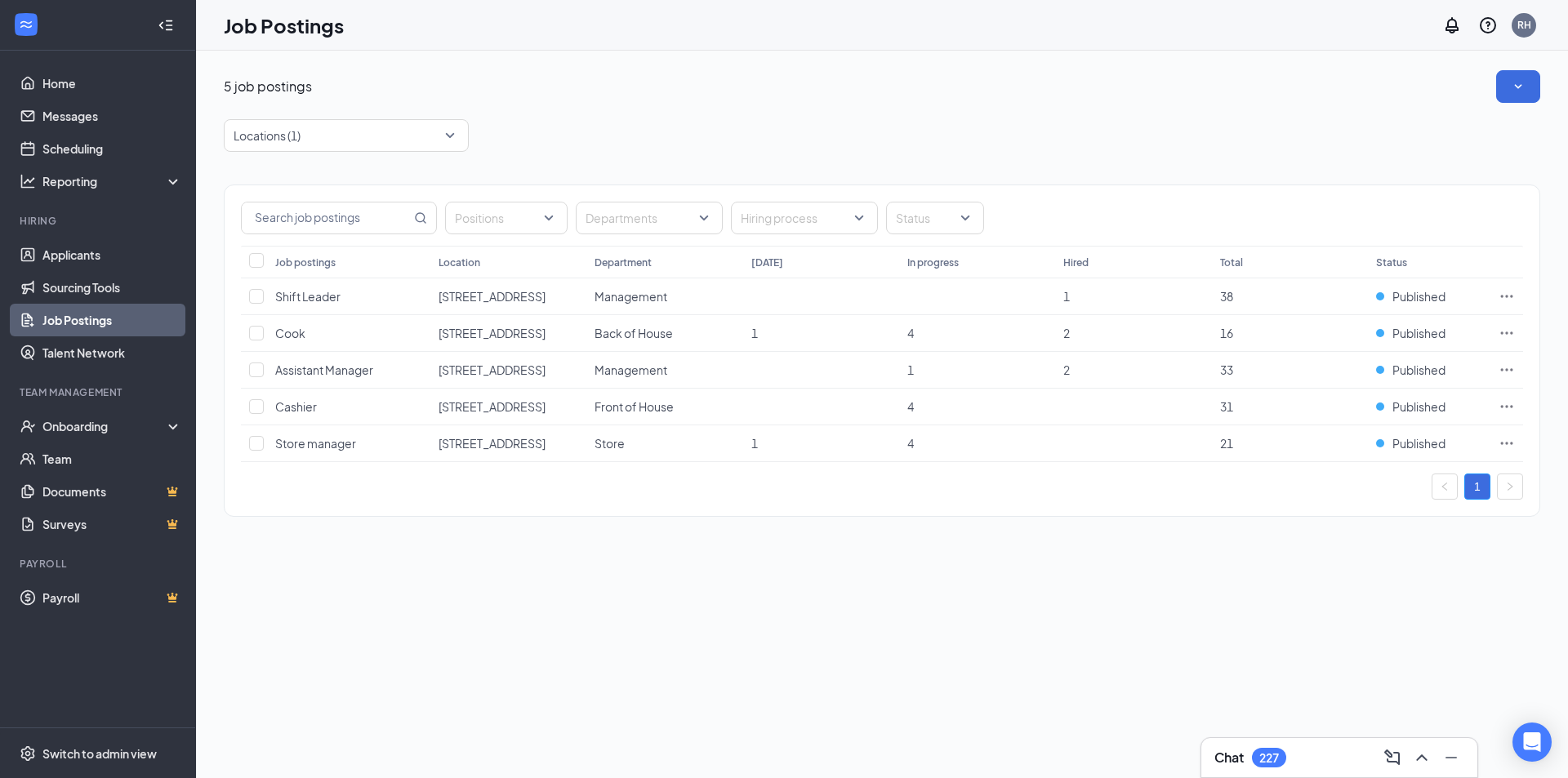
click at [654, 103] on div "5 job postings Locations (1) Positions Departments Hiring process Status Job po…" at bounding box center [882, 302] width 1316 height 463
click at [304, 412] on span "Cashier" at bounding box center [296, 406] width 42 height 14
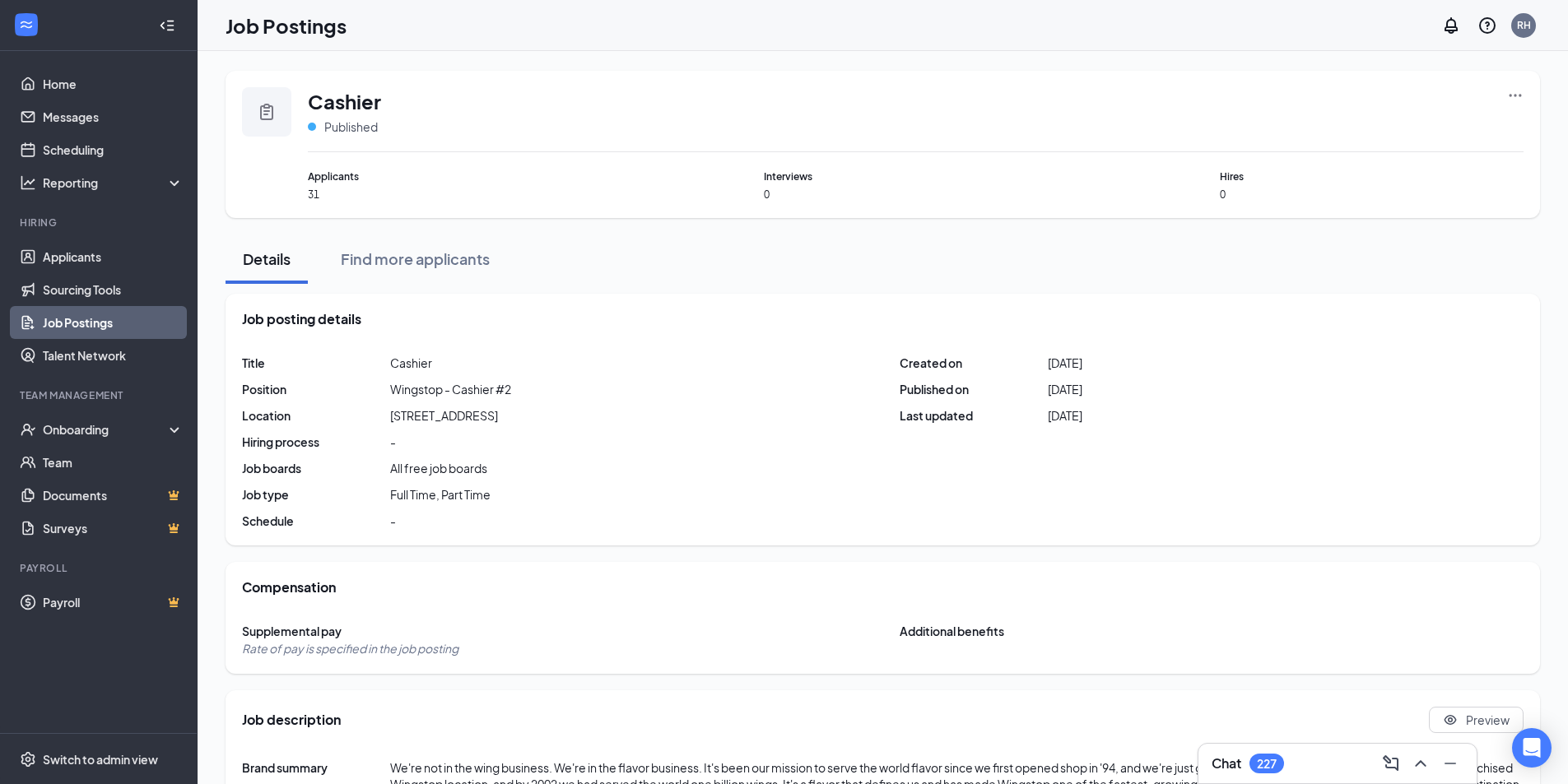
click at [1515, 97] on icon "Ellipses" at bounding box center [1514, 95] width 16 height 16
click at [1373, 197] on span "Link to job posting" at bounding box center [1337, 197] width 97 height 15
click at [55, 260] on link "Applicants" at bounding box center [113, 256] width 141 height 33
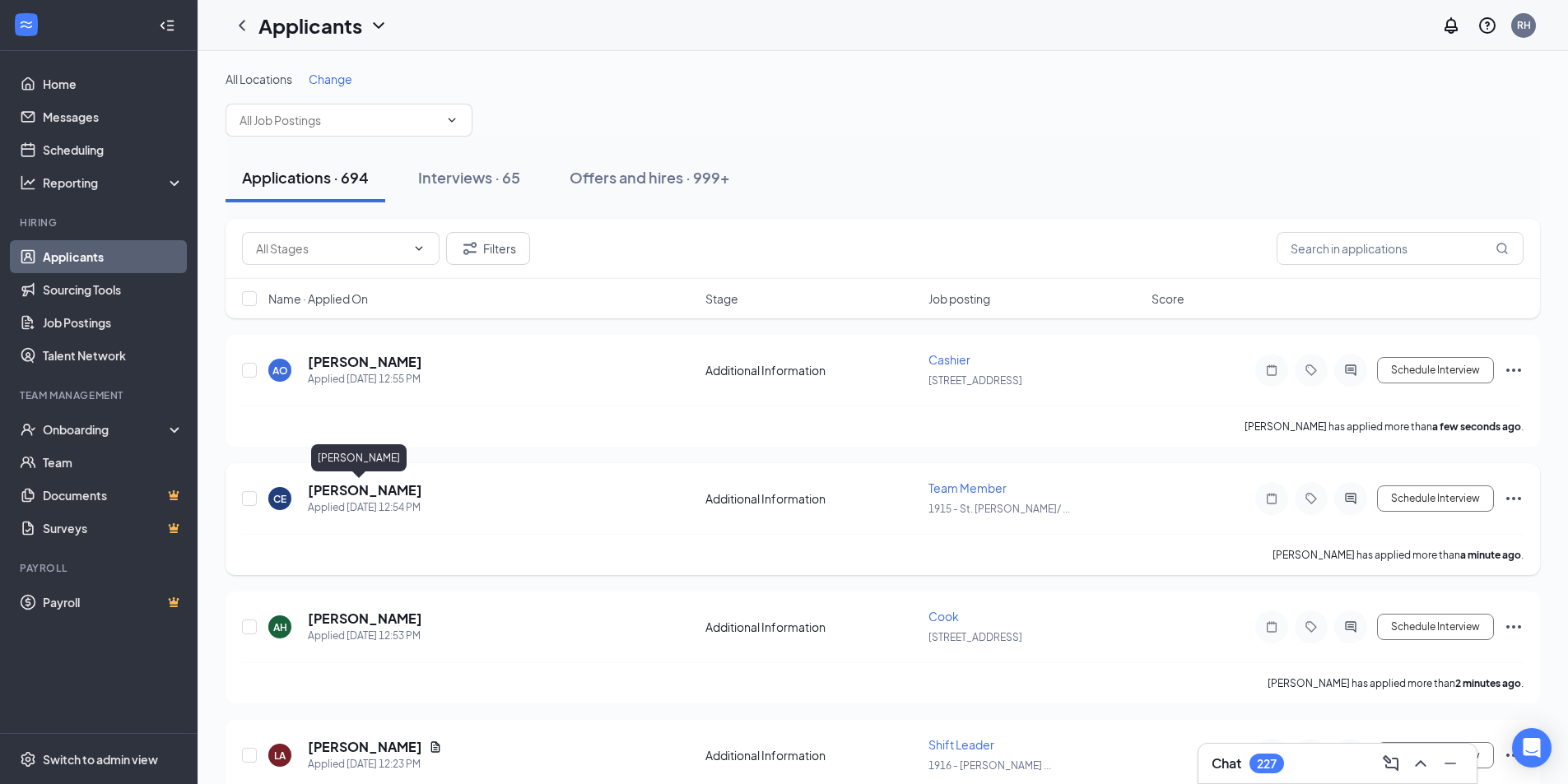
click at [348, 490] on h5 "Chad English" at bounding box center [365, 489] width 115 height 18
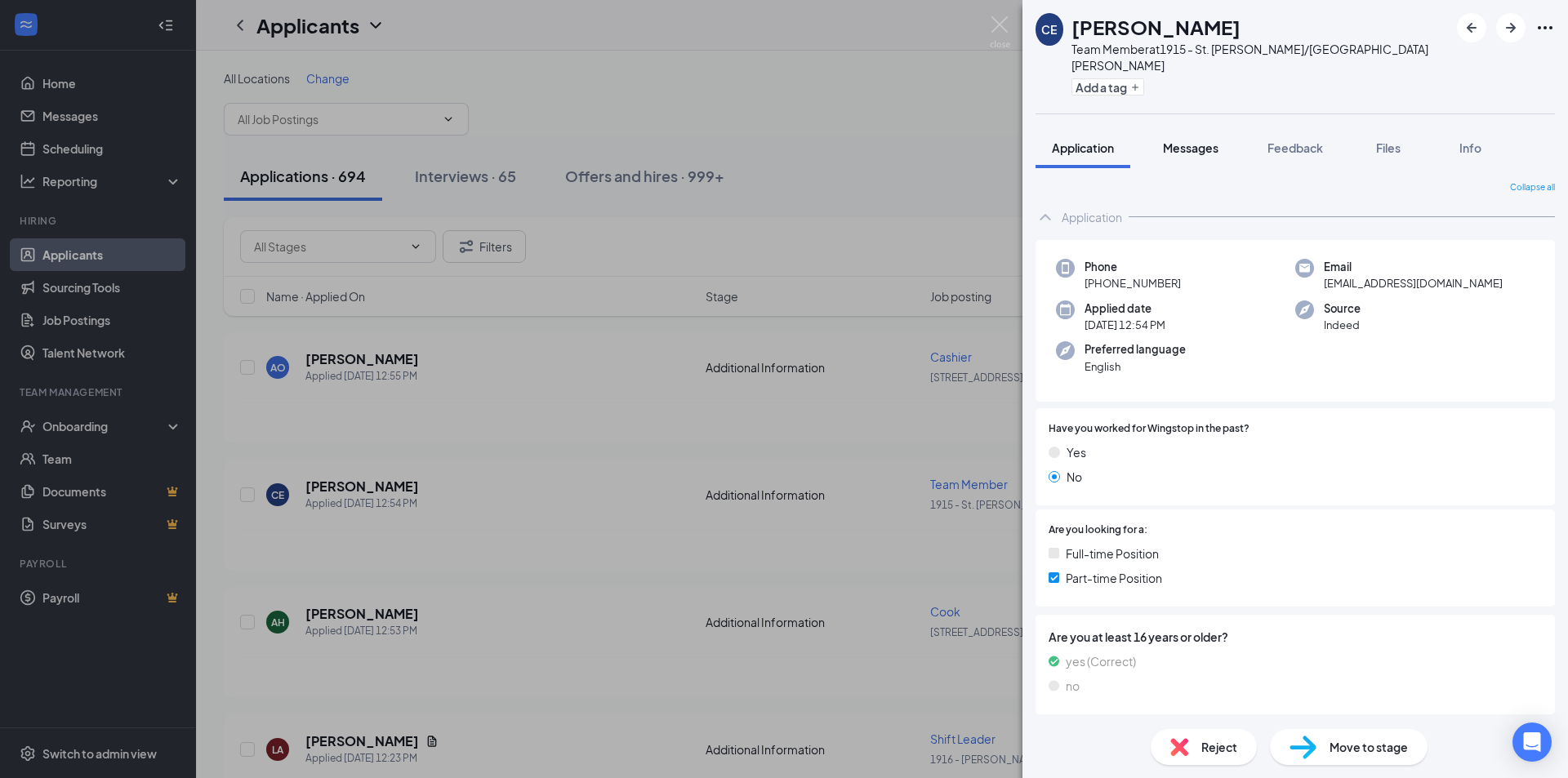
click at [1192, 142] on button "Messages" at bounding box center [1191, 147] width 88 height 41
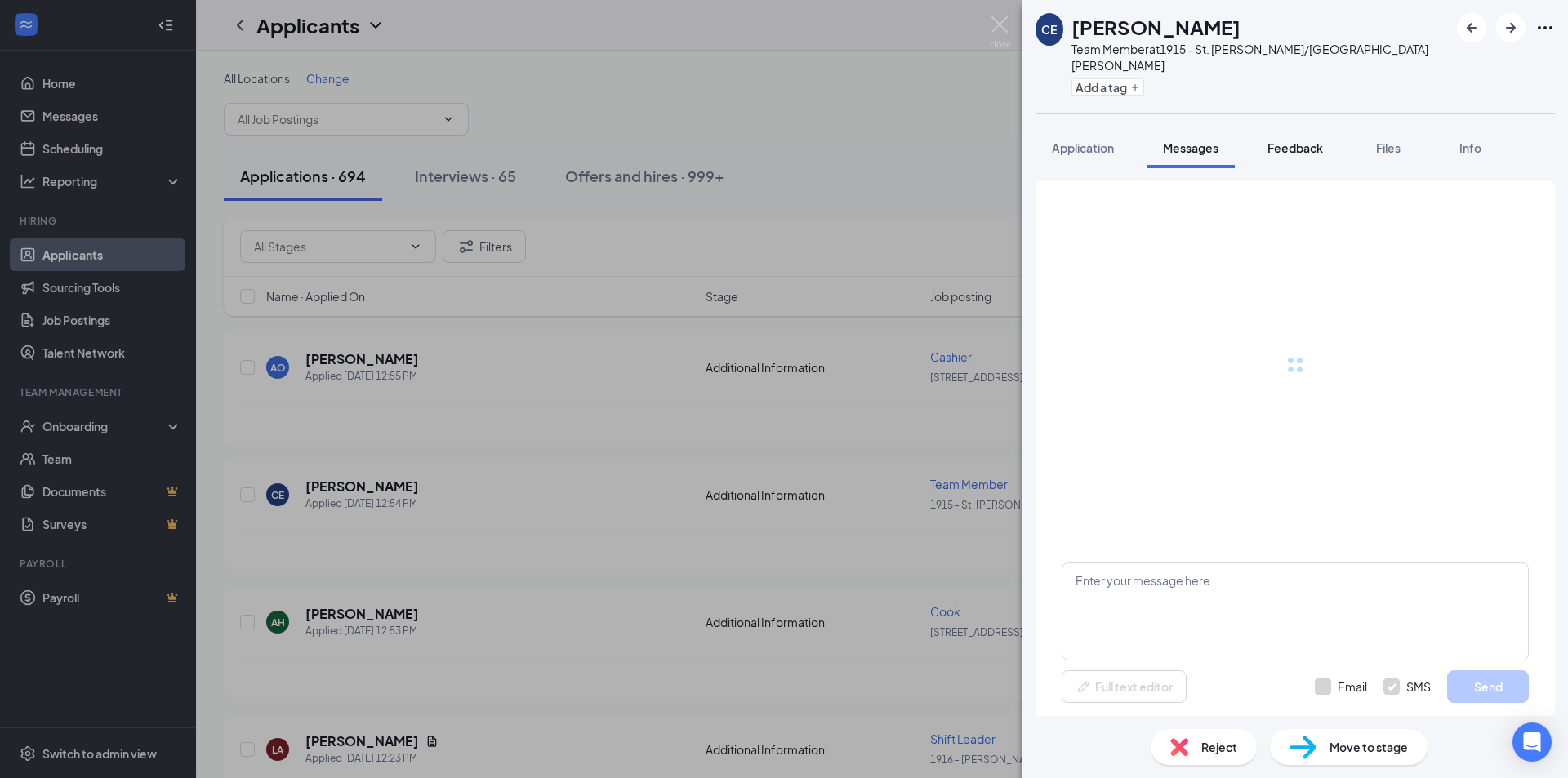
click at [1292, 141] on span "Feedback" at bounding box center [1295, 147] width 55 height 14
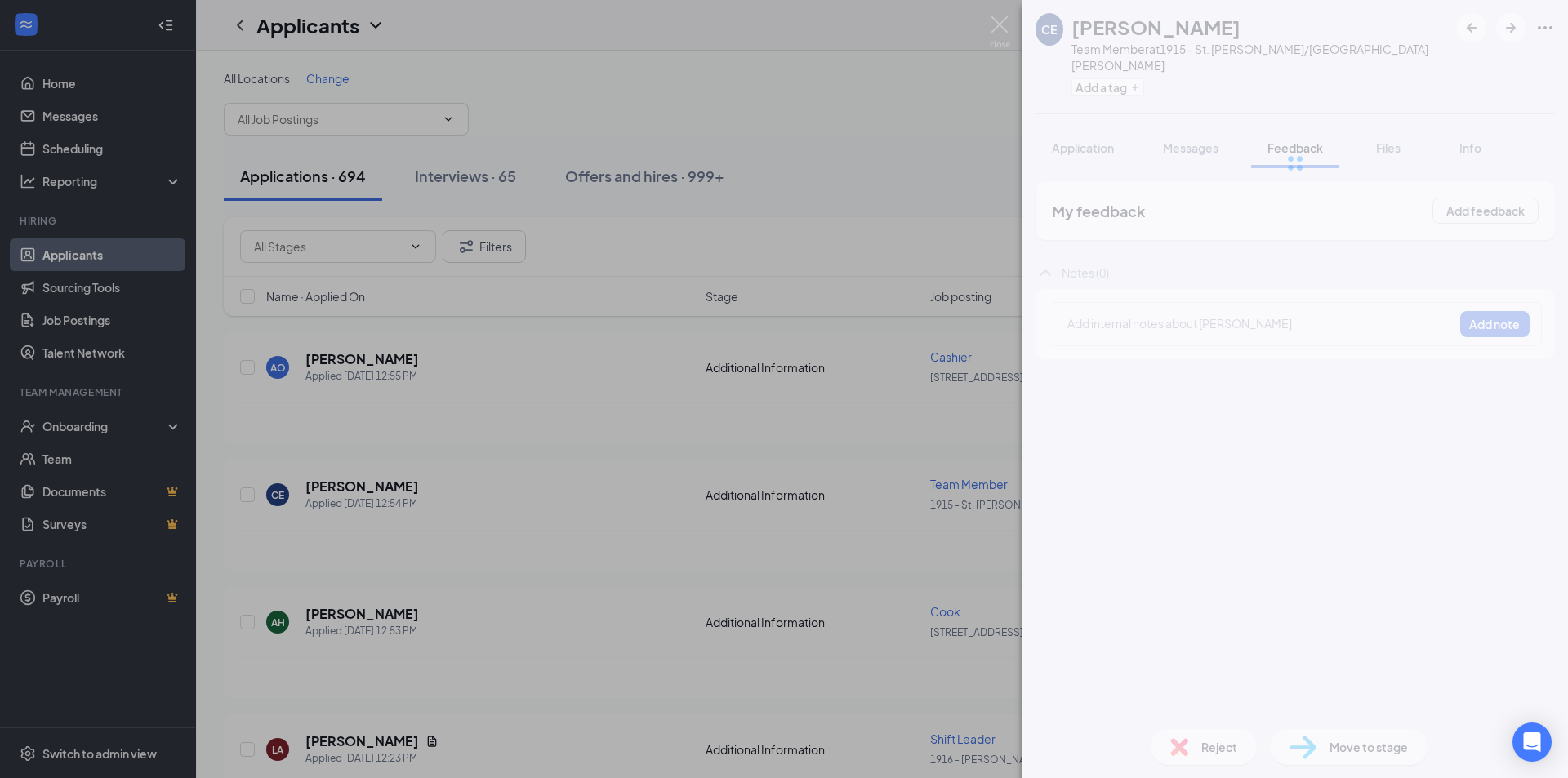
click at [1397, 129] on div at bounding box center [1295, 163] width 545 height 326
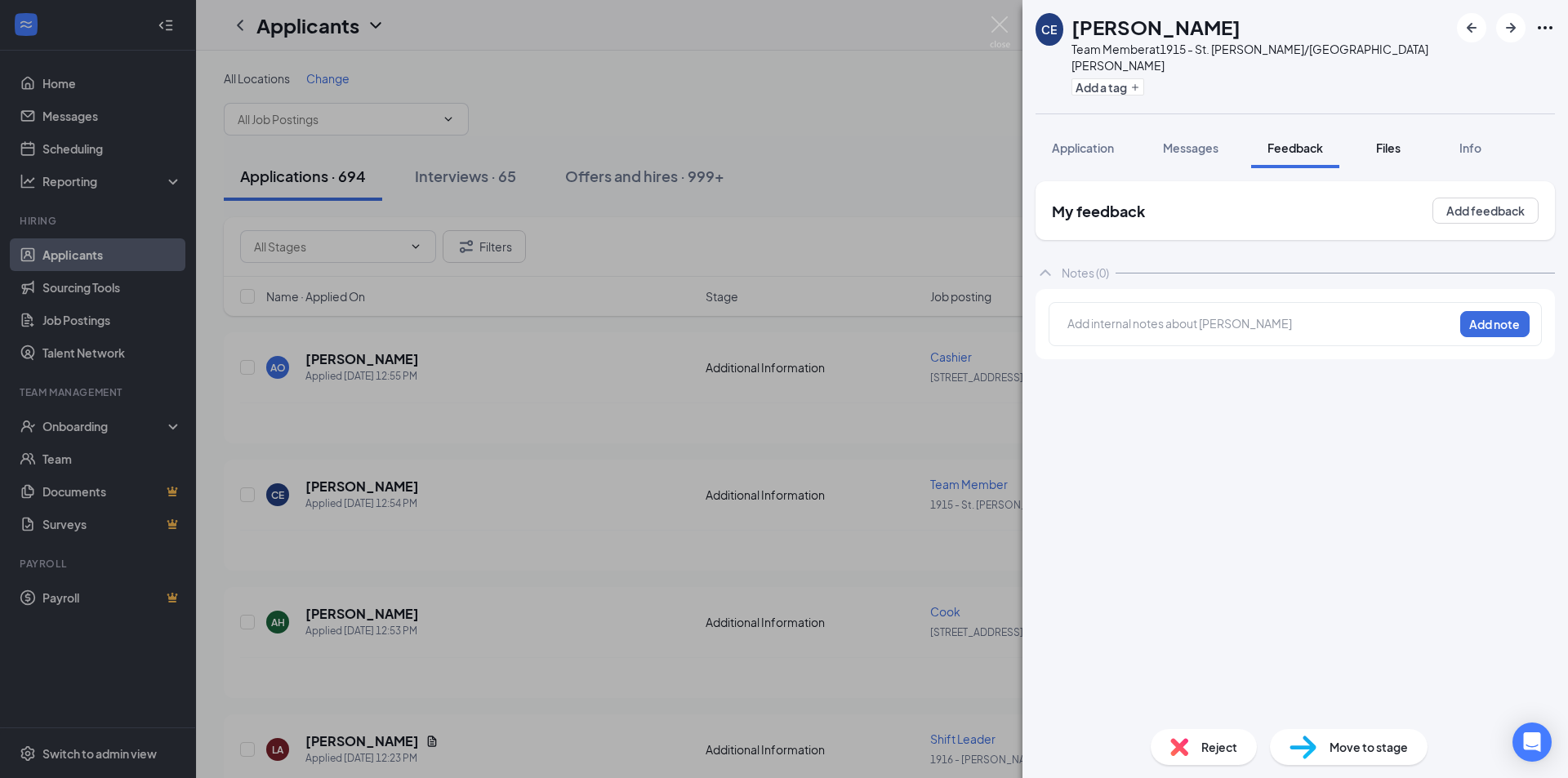
click at [1395, 141] on span "Files" at bounding box center [1388, 147] width 25 height 14
